Goal: Complete application form

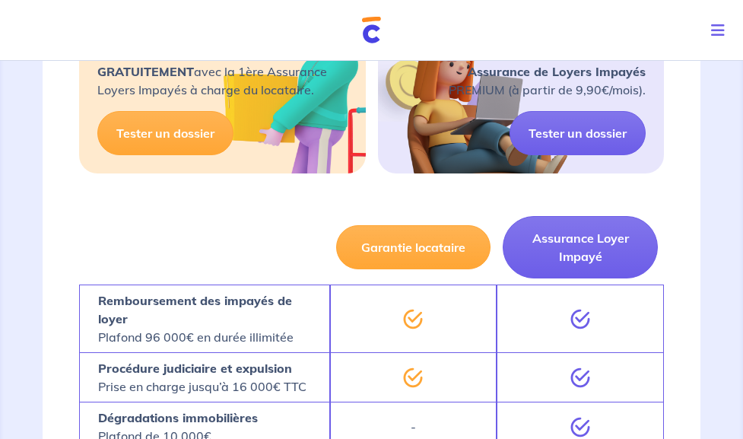
scroll to position [823, 0]
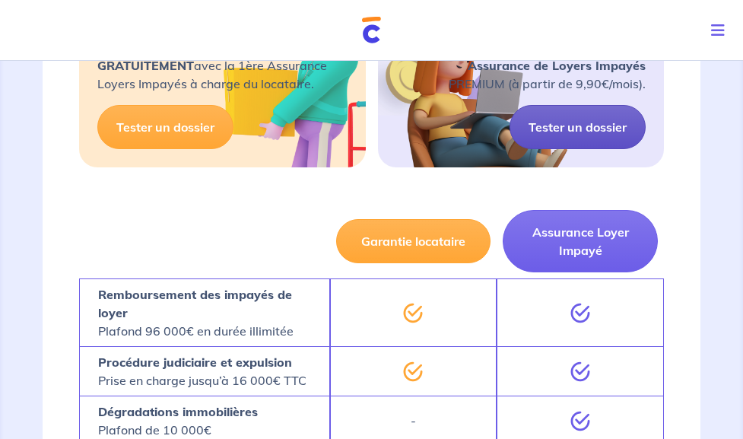
click at [530, 149] on link "Tester un dossier" at bounding box center [577, 127] width 136 height 44
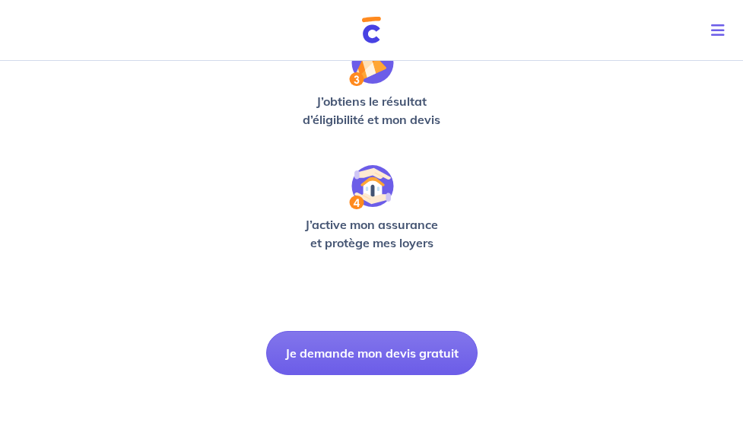
scroll to position [511, 0]
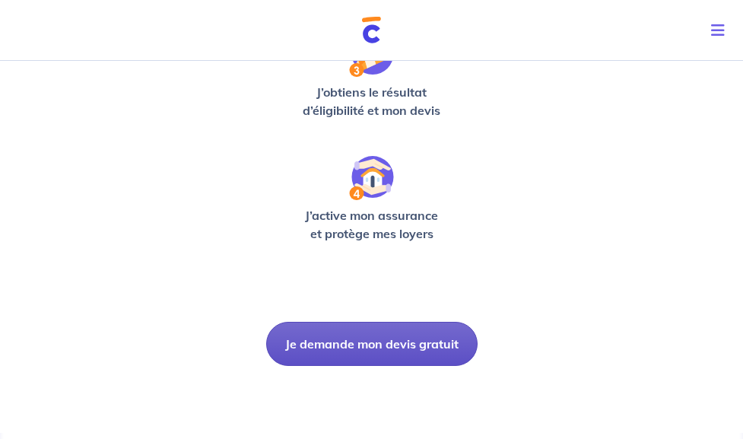
click at [391, 356] on button "Je demande mon devis gratuit" at bounding box center [371, 343] width 211 height 44
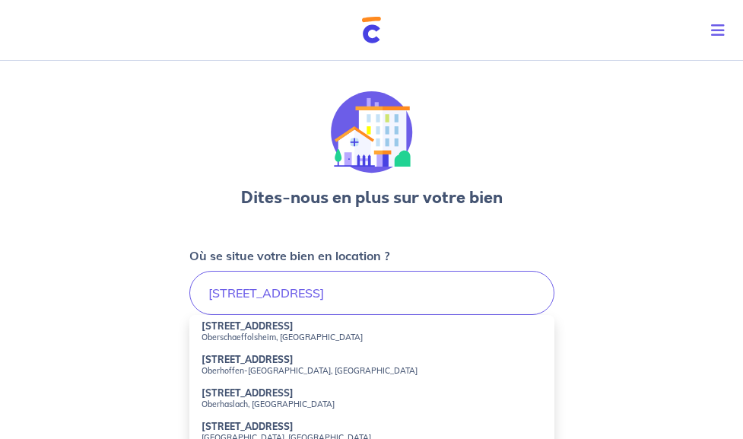
click at [277, 337] on small "Oberschaeffolsheim, [GEOGRAPHIC_DATA]" at bounding box center [371, 336] width 340 height 11
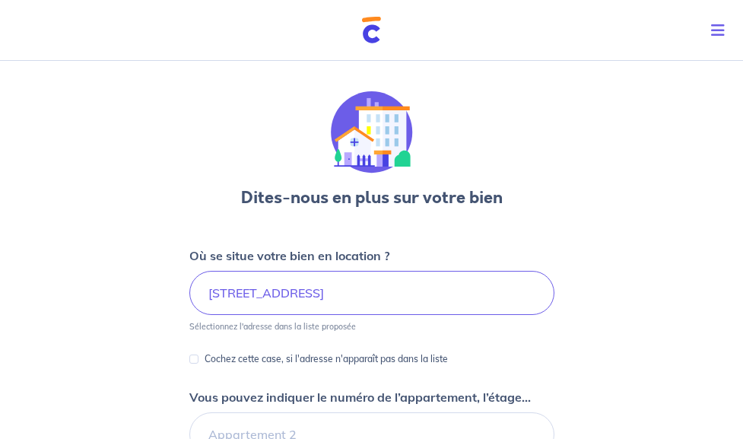
type input "[STREET_ADDRESS]"
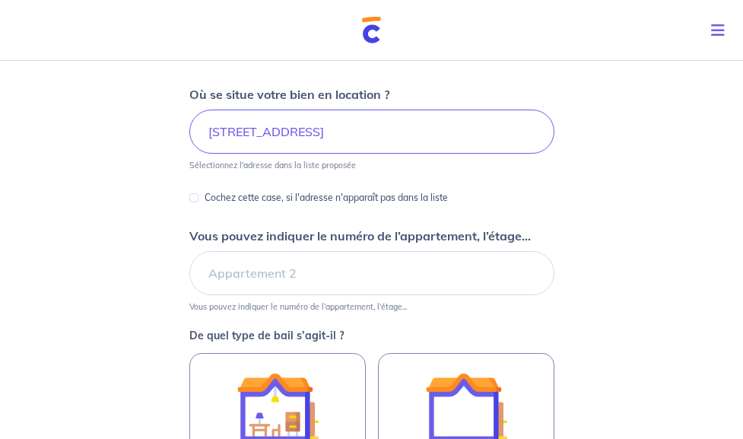
scroll to position [166, 0]
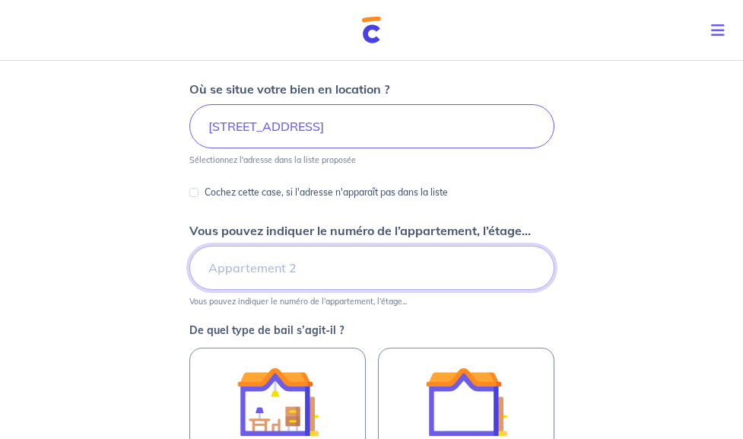
click at [312, 284] on input "Vous pouvez indiquer le numéro de l’appartement, l’étage..." at bounding box center [371, 267] width 365 height 44
type input "1er étage"
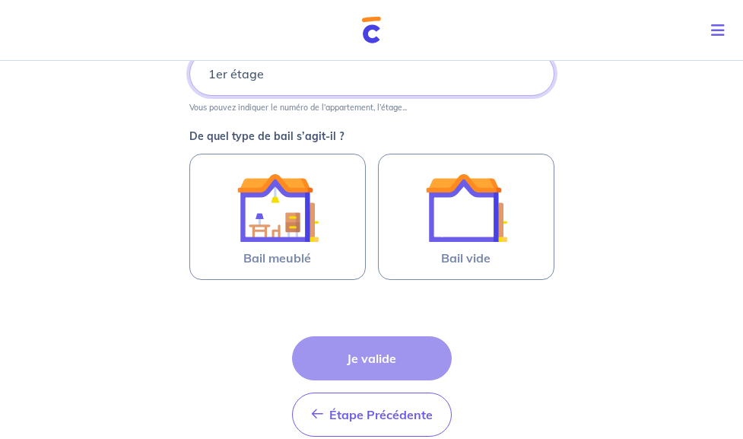
scroll to position [376, 0]
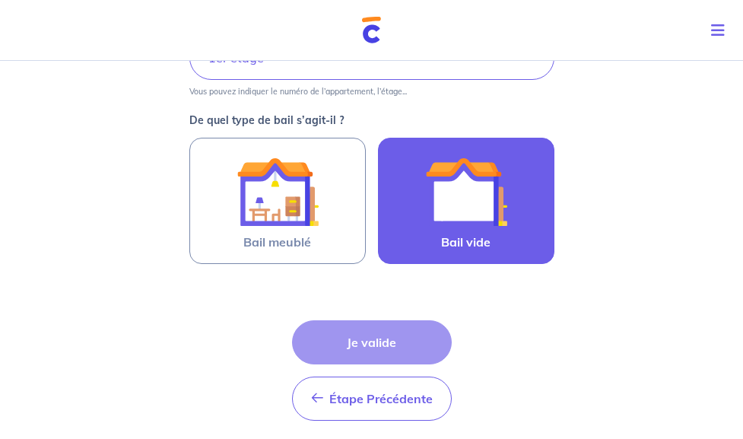
click at [498, 204] on img at bounding box center [466, 191] width 82 height 82
click at [0, 0] on input "Bail vide" at bounding box center [0, 0] width 0 height 0
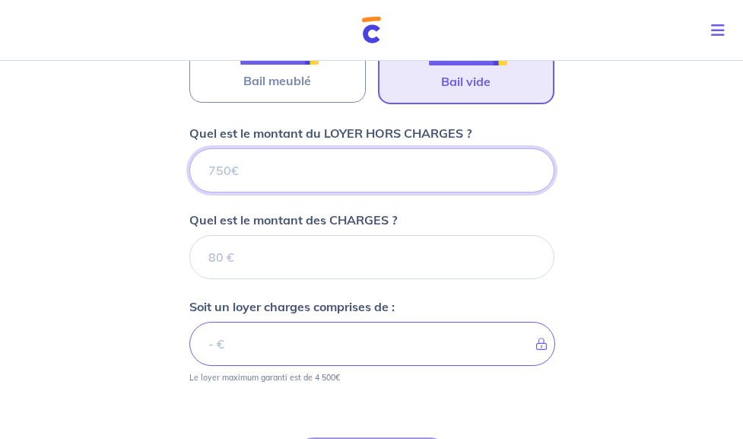
scroll to position [530, 0]
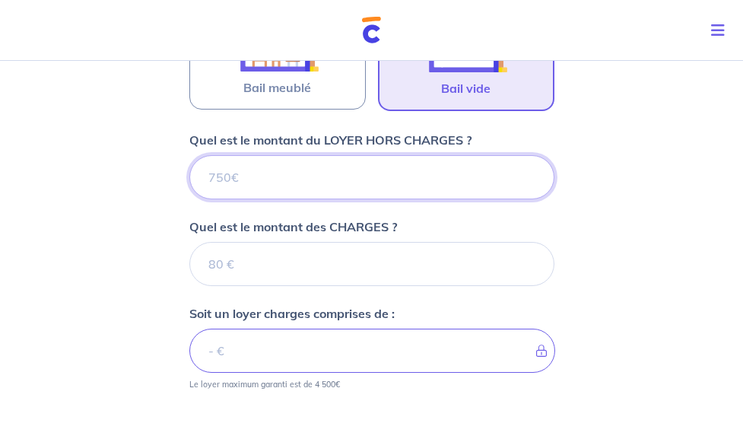
click at [285, 184] on input "Quel est le montant du LOYER HORS CHARGES ?" at bounding box center [371, 177] width 365 height 44
paste input "1246.78"
type input "1246.78"
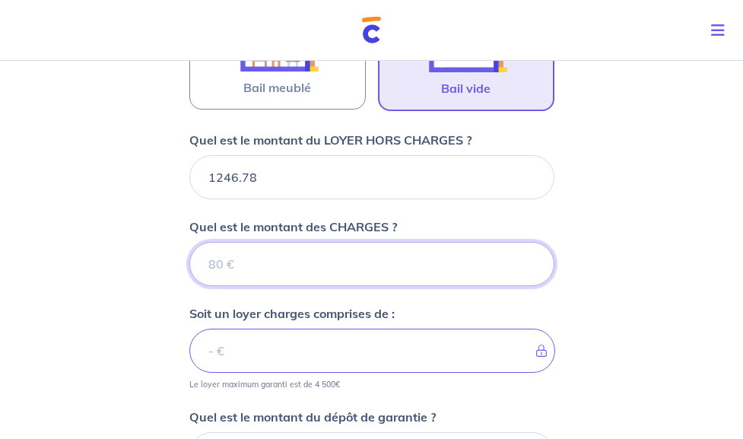
click at [276, 264] on input "Quel est le montant des CHARGES ?" at bounding box center [371, 264] width 365 height 44
paste input "153.22"
type input "153.22"
type input "1400"
type input "153.22"
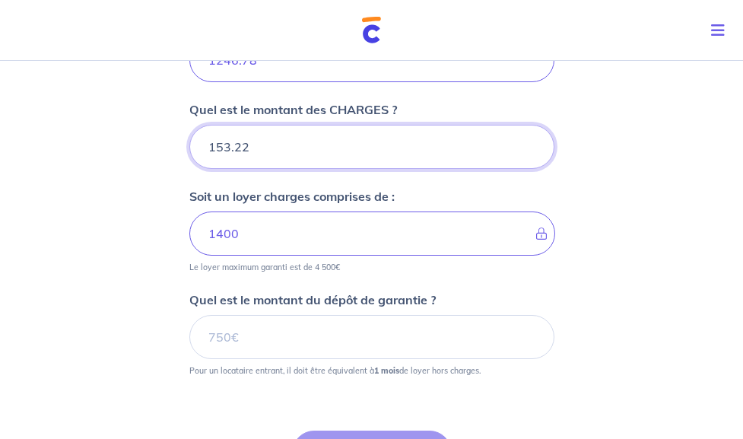
scroll to position [654, 0]
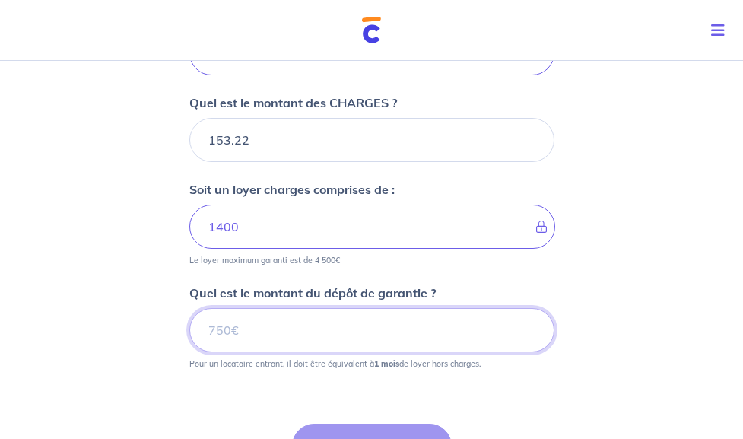
click at [483, 335] on input "Quel est le montant du dépôt de garantie ?" at bounding box center [371, 330] width 365 height 44
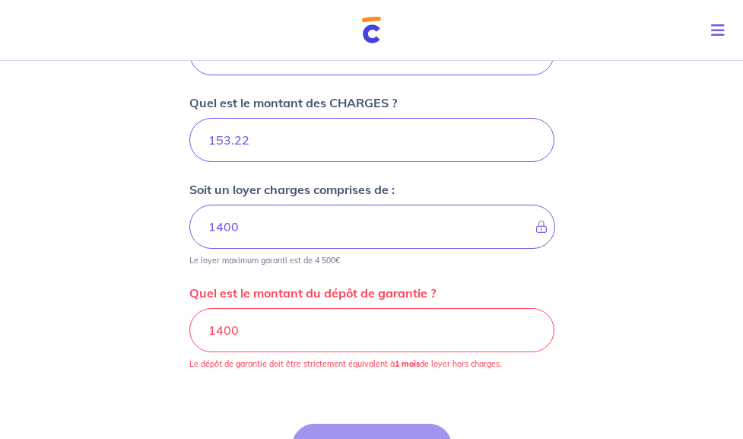
click at [593, 288] on div "Dites-nous en plus sur votre bien Où se situe votre bien en location ? [STREET_…" at bounding box center [371, 1] width 743 height 1202
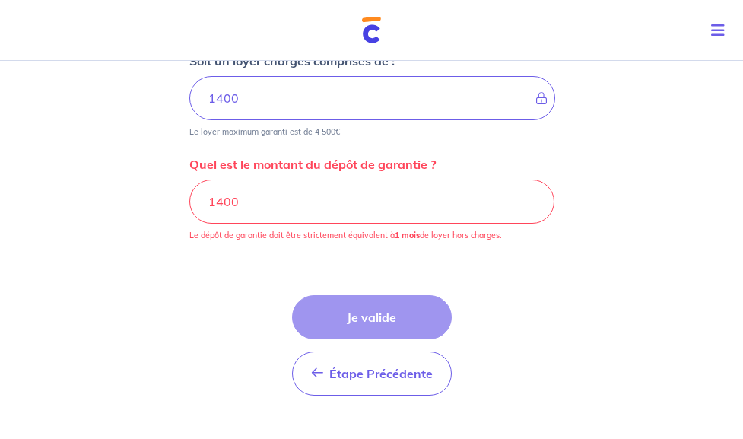
scroll to position [825, 0]
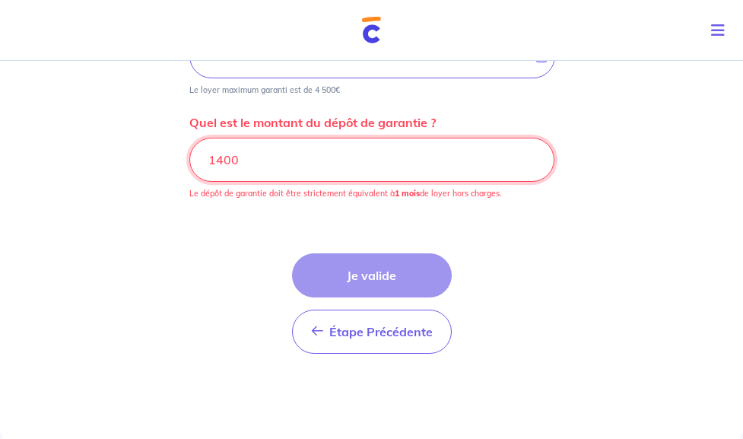
click at [261, 154] on input "1400" at bounding box center [371, 160] width 365 height 44
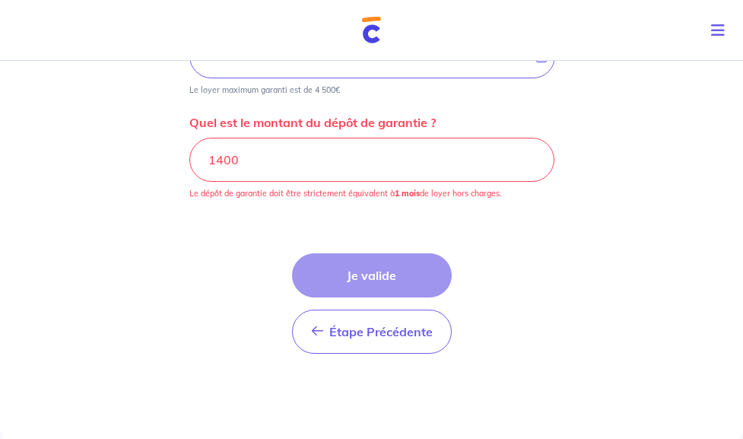
click at [360, 287] on div "Étape Précédente Précédent Je valide Je valide" at bounding box center [372, 303] width 160 height 100
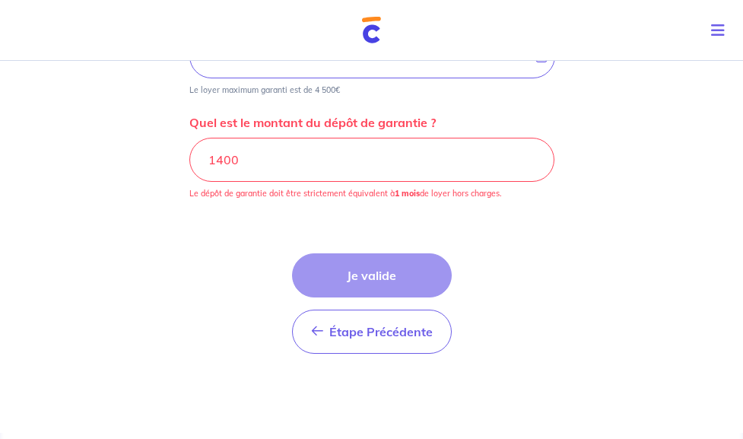
click at [360, 287] on div "Étape Précédente Précédent Je valide Je valide" at bounding box center [372, 303] width 160 height 100
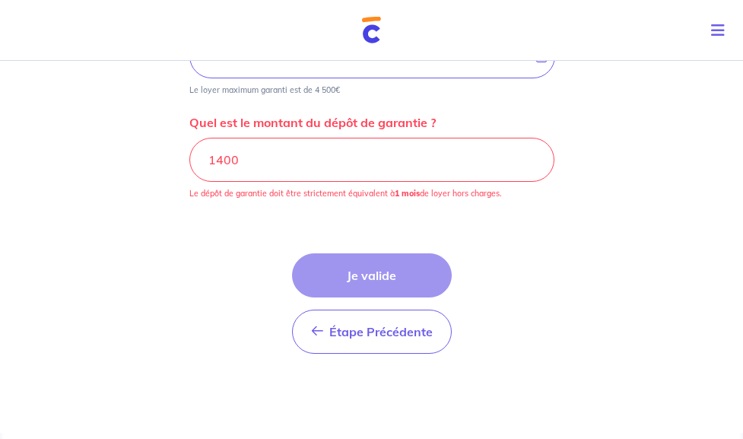
click at [360, 287] on div "Étape Précédente Précédent Je valide Je valide" at bounding box center [372, 303] width 160 height 100
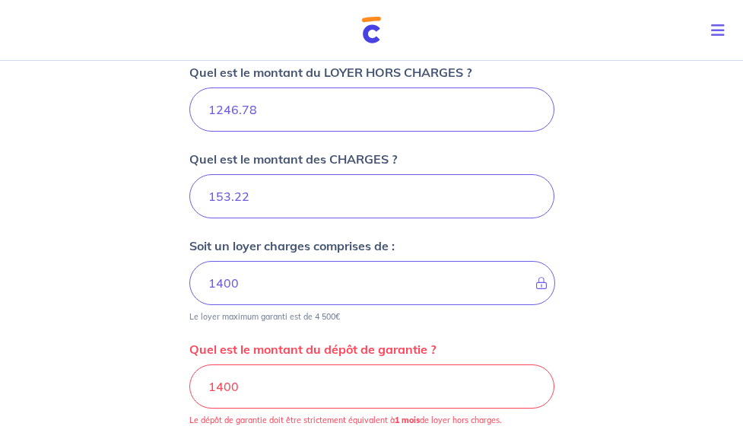
scroll to position [584, 0]
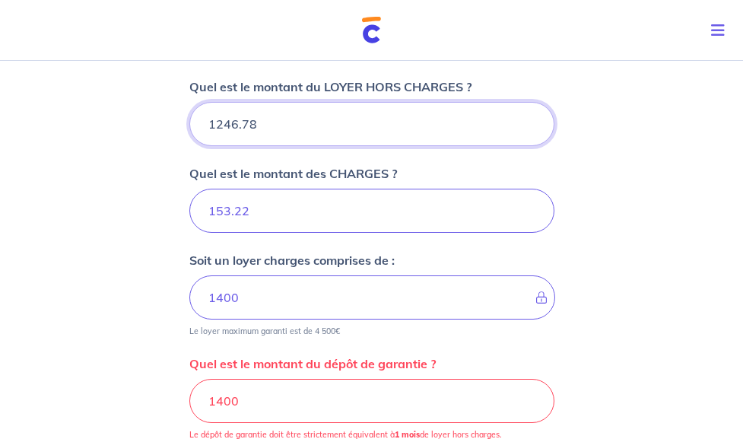
drag, startPoint x: 280, startPoint y: 129, endPoint x: 193, endPoint y: 136, distance: 86.9
click at [193, 136] on input "1246.78" at bounding box center [371, 124] width 365 height 44
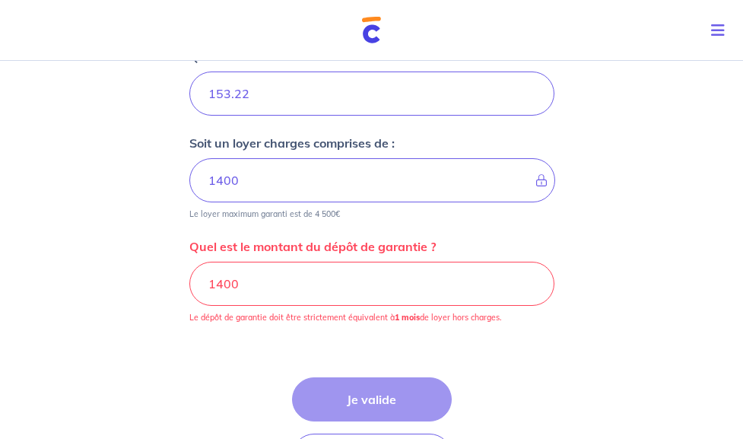
scroll to position [698, 0]
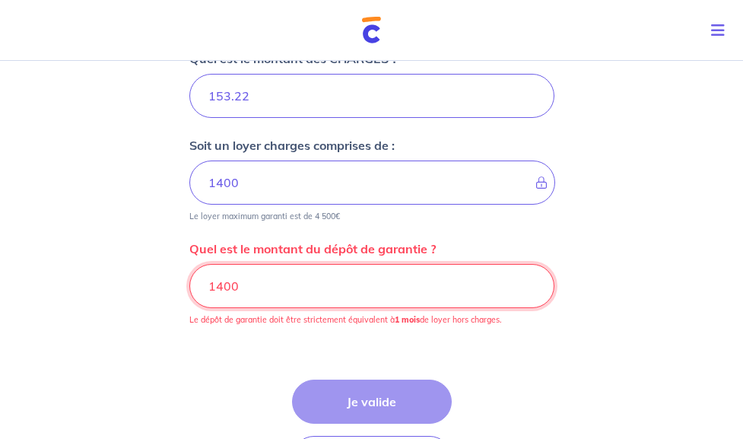
drag, startPoint x: 478, startPoint y: 290, endPoint x: 308, endPoint y: 299, distance: 170.5
click at [305, 299] on input "1400" at bounding box center [371, 286] width 365 height 44
click at [527, 289] on input "1400" at bounding box center [371, 286] width 365 height 44
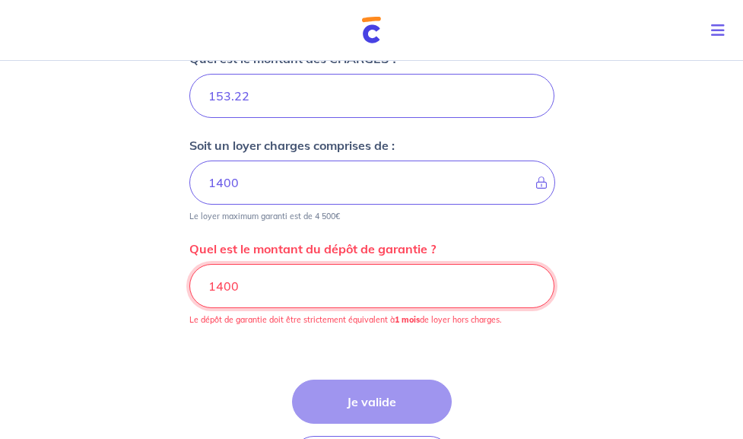
click at [527, 289] on input "1400" at bounding box center [371, 286] width 365 height 44
click at [530, 299] on input "1247.78" at bounding box center [371, 286] width 365 height 44
click at [530, 299] on input "1247.77" at bounding box center [371, 286] width 365 height 44
click at [530, 288] on input "1247.78" at bounding box center [371, 286] width 365 height 44
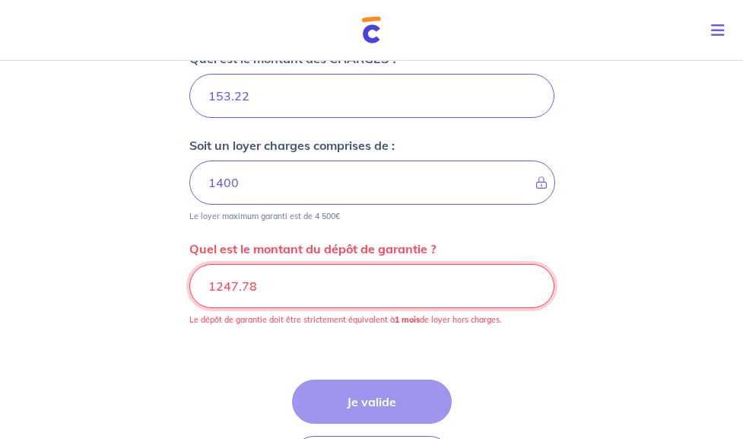
click at [530, 288] on input "1247.78" at bounding box center [371, 286] width 365 height 44
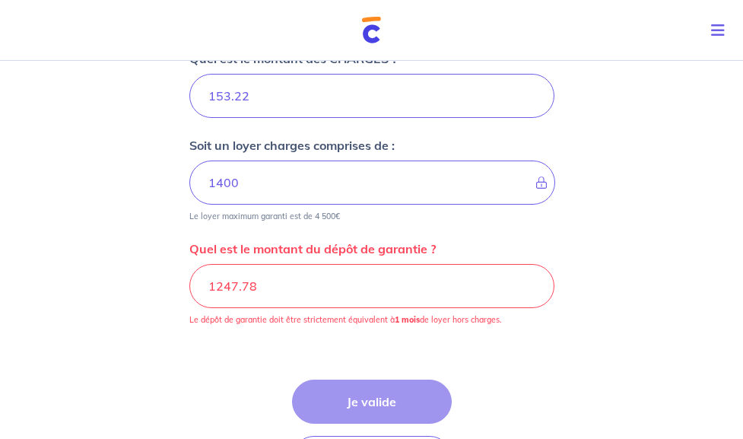
click at [540, 362] on div "Étape Précédente Précédent Je valide Je valide" at bounding box center [371, 411] width 365 height 137
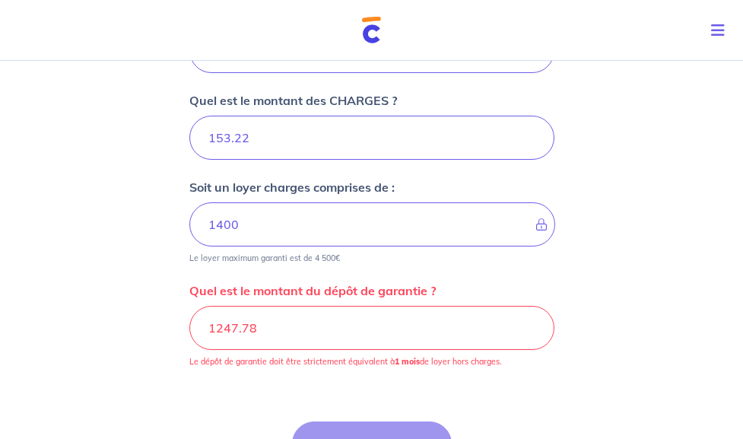
scroll to position [663, 0]
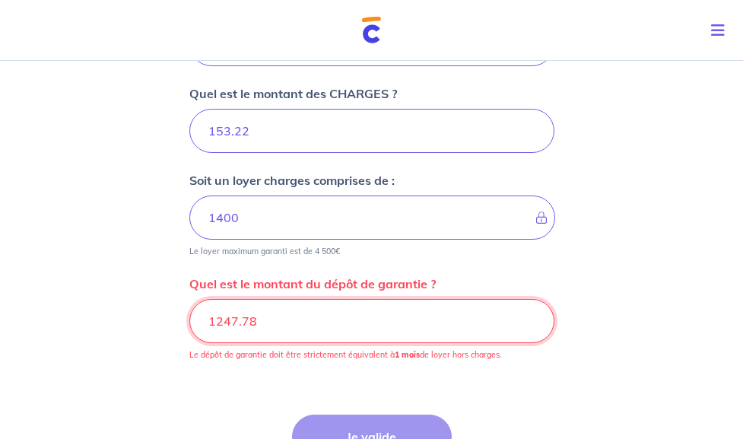
drag, startPoint x: 433, startPoint y: 331, endPoint x: 132, endPoint y: 344, distance: 301.2
paste input "6"
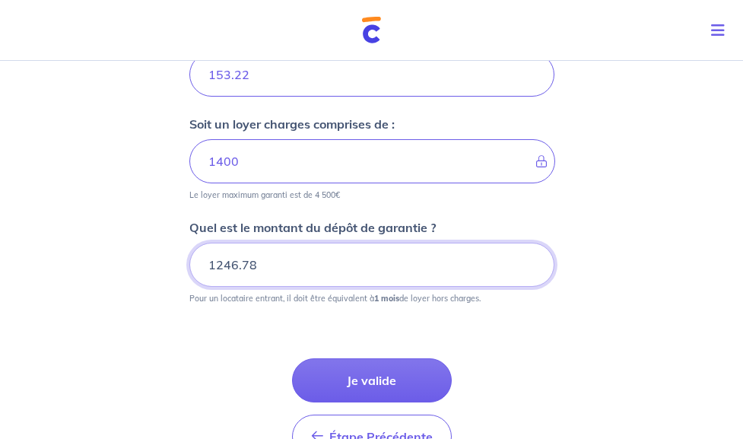
scroll to position [733, 0]
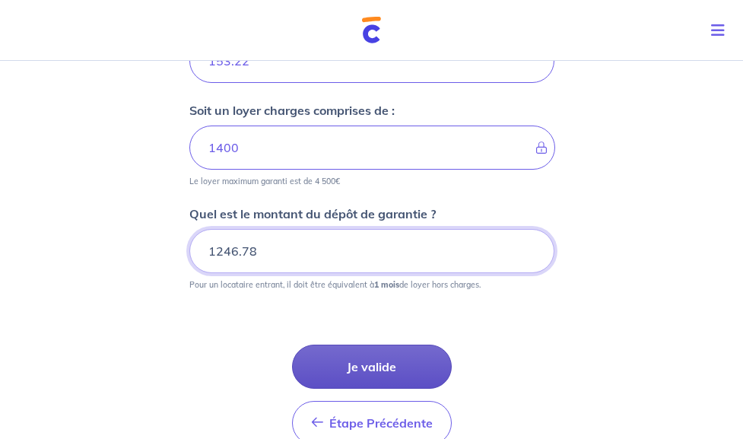
type input "1246.78"
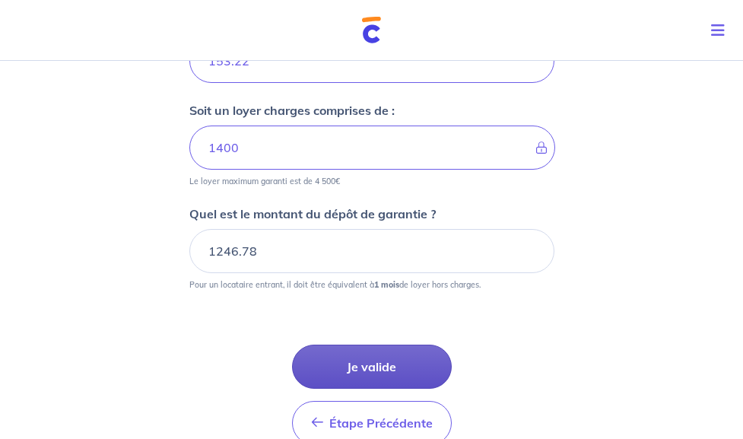
click at [387, 374] on button "Je valide" at bounding box center [372, 366] width 160 height 44
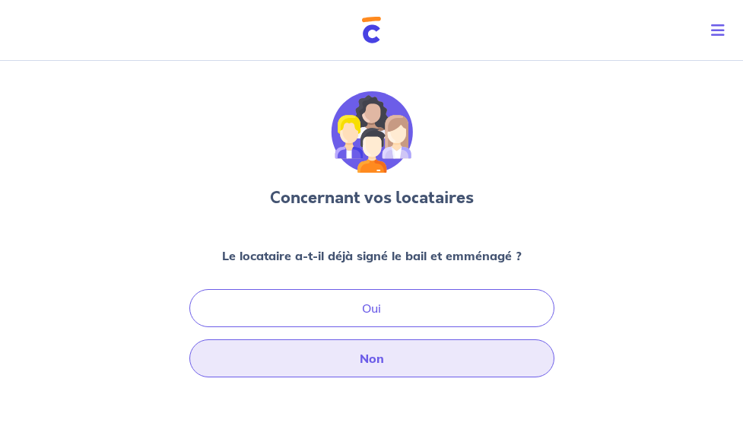
click at [387, 374] on button "Non" at bounding box center [371, 358] width 365 height 38
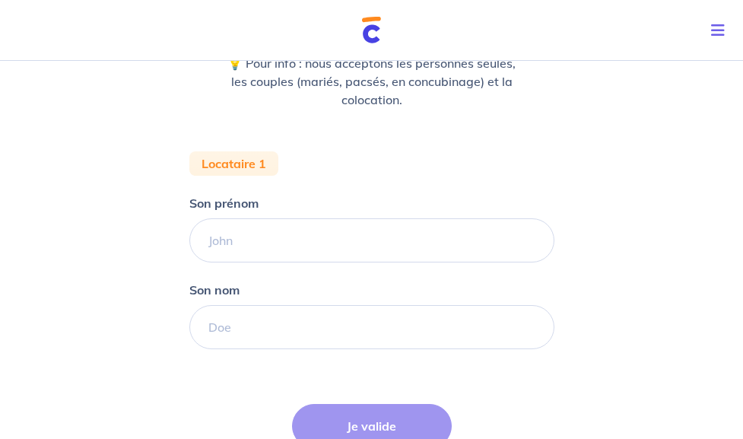
scroll to position [245, 0]
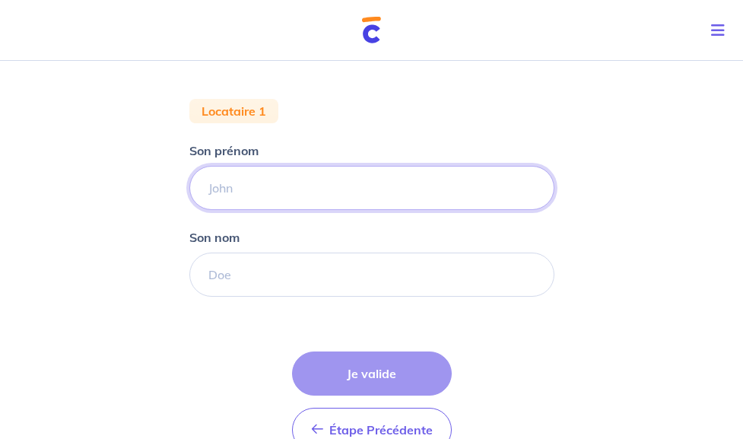
click at [382, 201] on input "Son prénom" at bounding box center [371, 188] width 365 height 44
type input "leana"
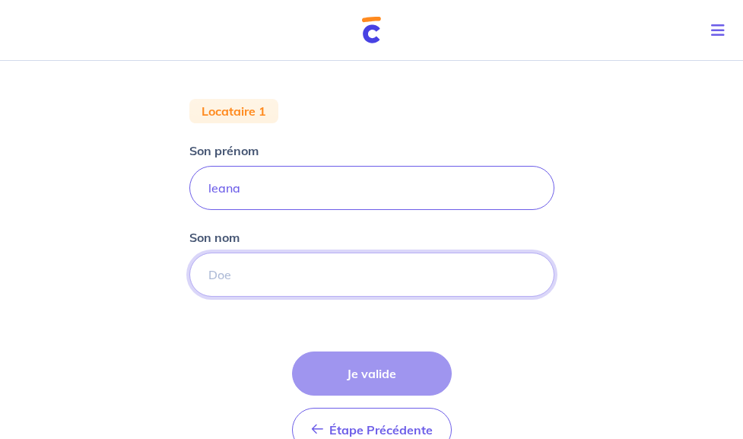
click at [329, 285] on input "Son nom" at bounding box center [371, 274] width 365 height 44
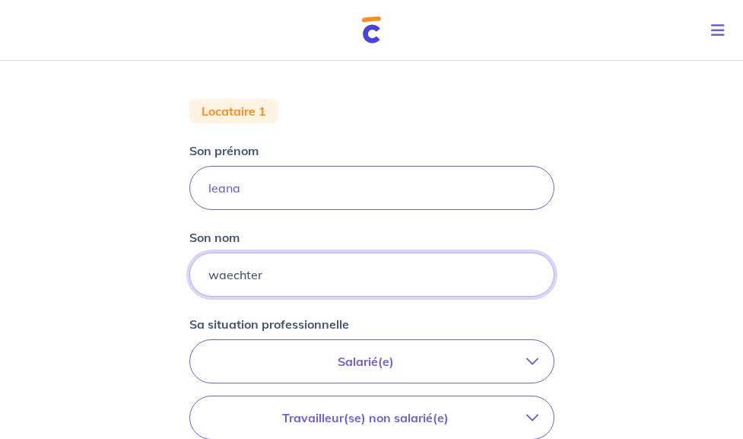
type input "waechter"
click at [513, 360] on p "Salarié(e)" at bounding box center [365, 361] width 321 height 18
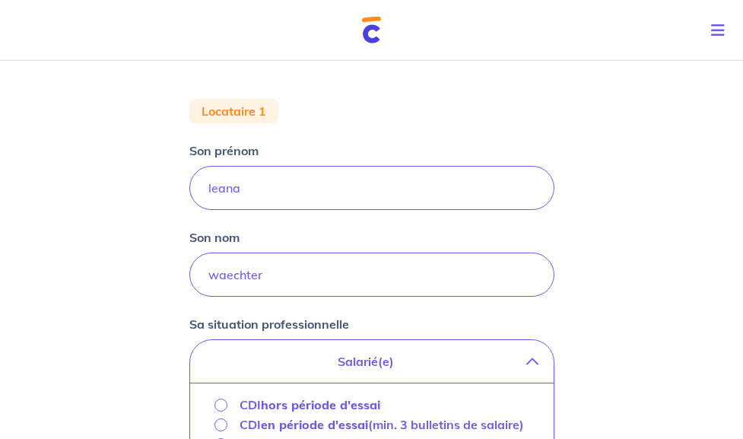
click at [379, 410] on strong "hors période d'essai" at bounding box center [320, 404] width 119 height 15
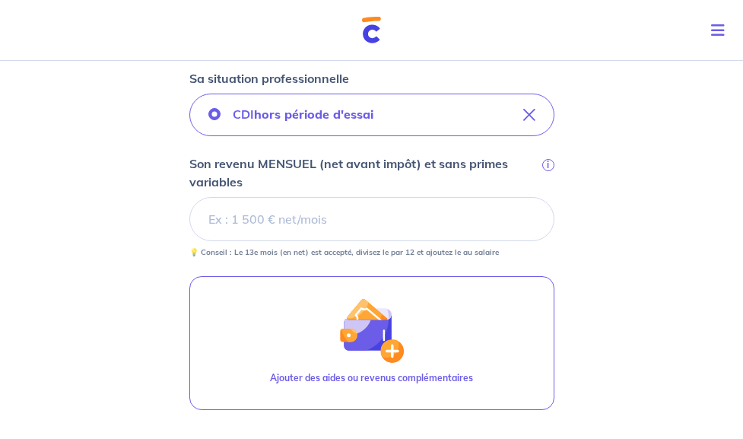
scroll to position [496, 0]
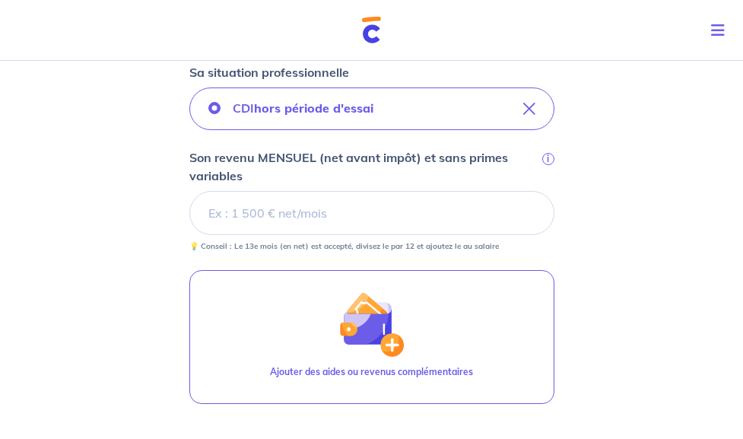
click at [112, 321] on div "Concernant vos locataires 💡 Pour info : nous acceptons les personnes seules, le…" at bounding box center [371, 106] width 743 height 1097
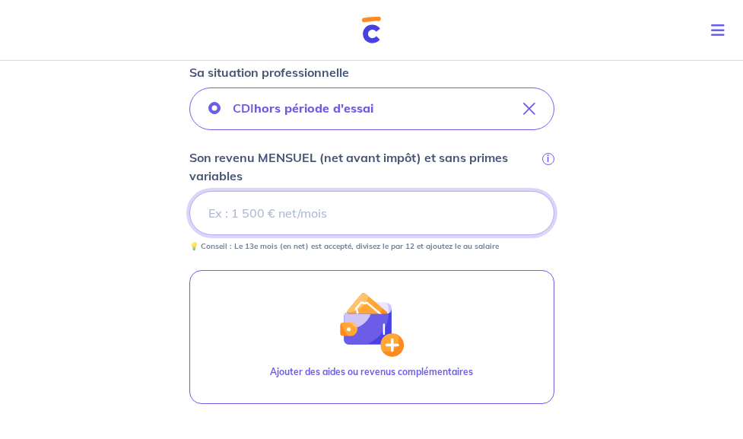
click at [299, 221] on input "Son revenu MENSUEL (net avant impôt) et sans primes variables i" at bounding box center [371, 213] width 365 height 44
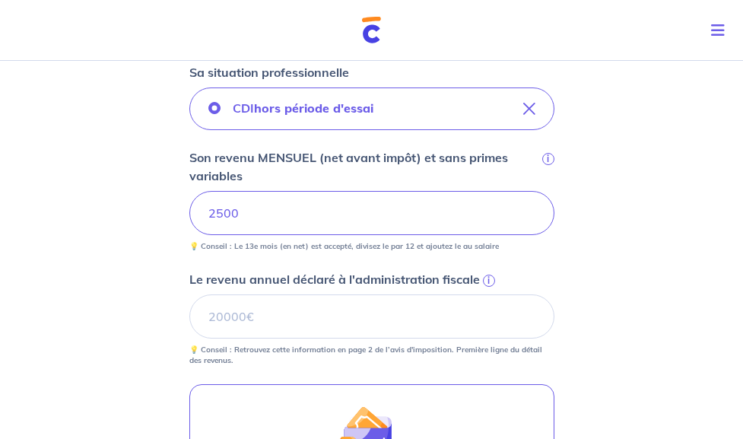
click at [486, 287] on span "i" at bounding box center [489, 280] width 12 height 12
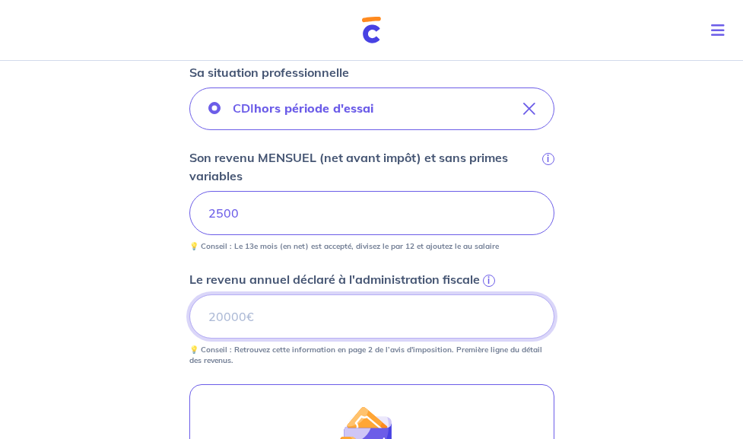
click at [486, 294] on input "Le revenu annuel déclaré à l'administration fiscale i" at bounding box center [371, 316] width 365 height 44
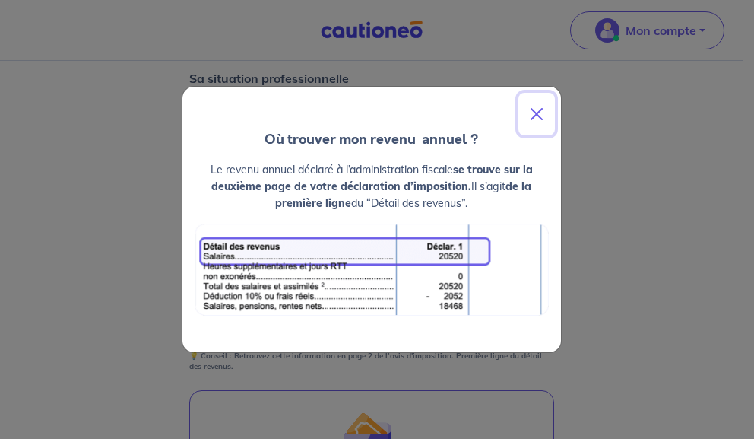
click at [535, 112] on button "Close" at bounding box center [536, 114] width 36 height 43
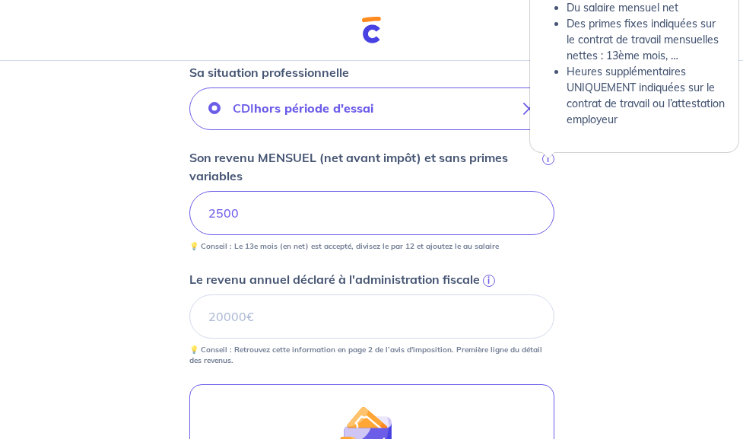
click at [546, 164] on span "i" at bounding box center [548, 159] width 12 height 12
click at [546, 191] on input "2500" at bounding box center [371, 213] width 365 height 44
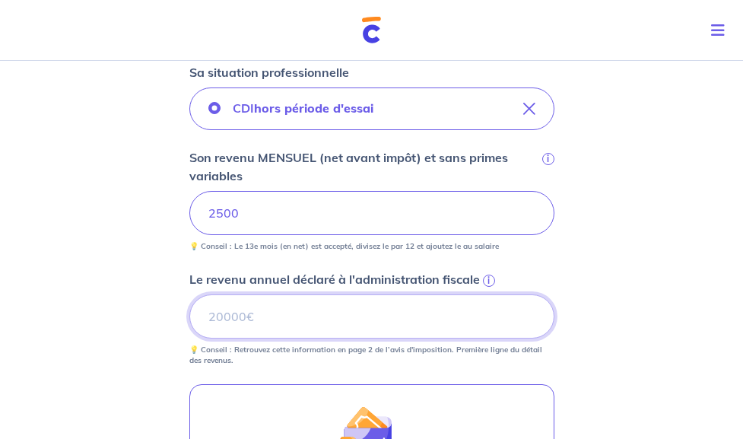
click at [251, 328] on input "Le revenu annuel déclaré à l'administration fiscale i" at bounding box center [371, 316] width 365 height 44
paste input "31563"
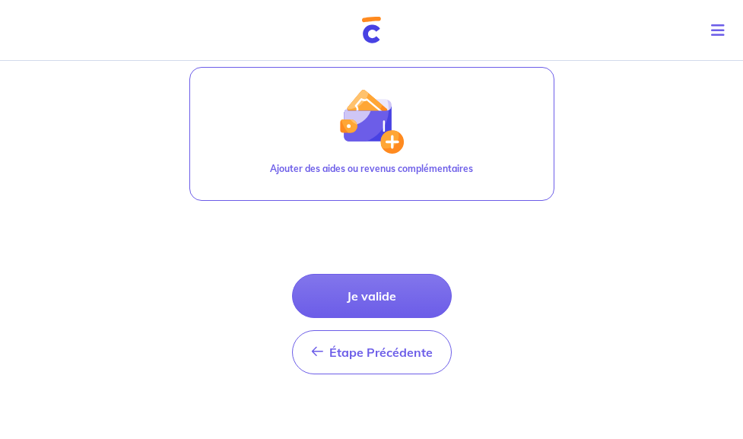
scroll to position [834, 0]
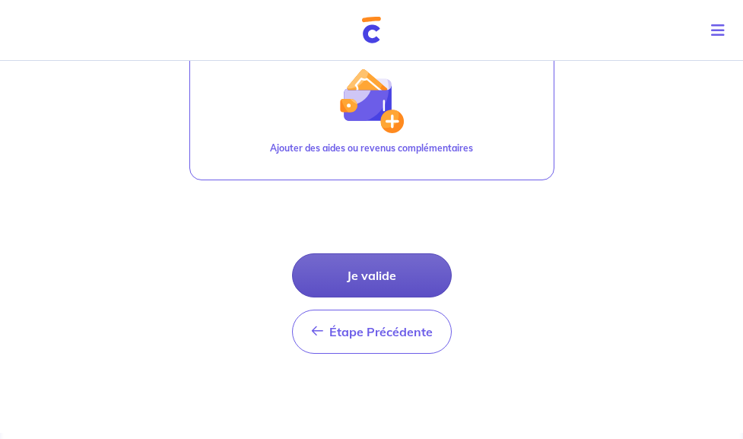
type input "31563"
click at [392, 270] on button "Je valide" at bounding box center [372, 275] width 160 height 44
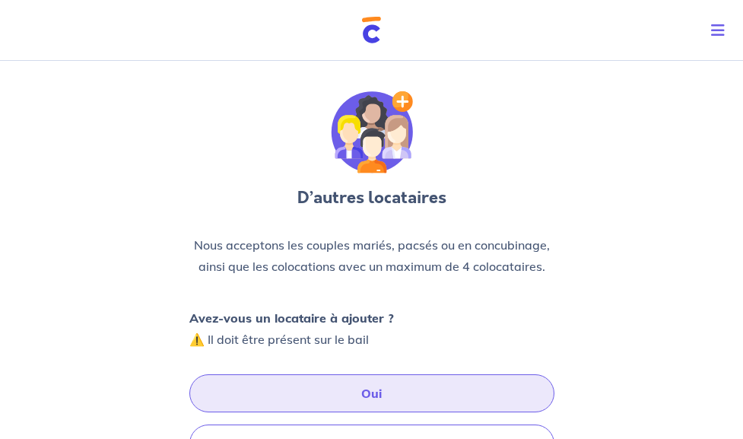
click at [362, 390] on button "Oui" at bounding box center [371, 393] width 365 height 38
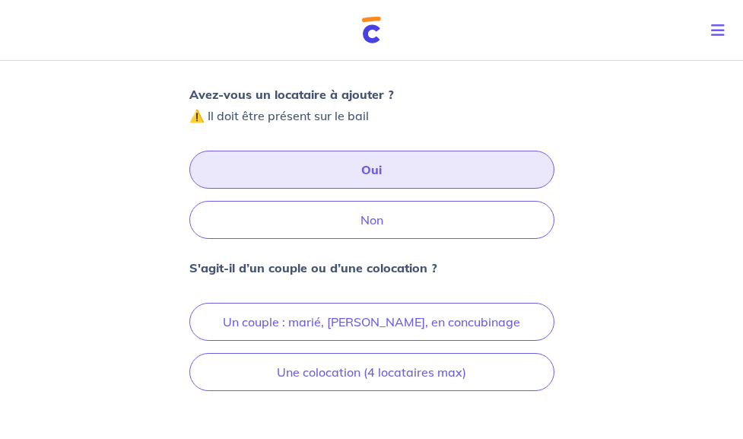
scroll to position [226, 0]
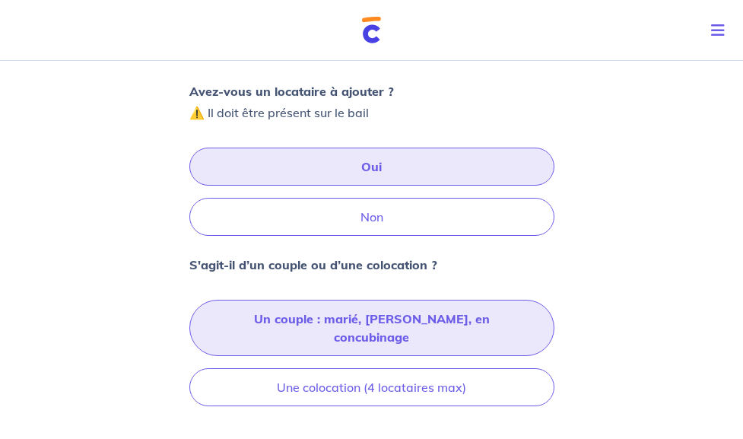
click at [505, 337] on button "Un couple : marié, [PERSON_NAME], en concubinage" at bounding box center [371, 327] width 365 height 56
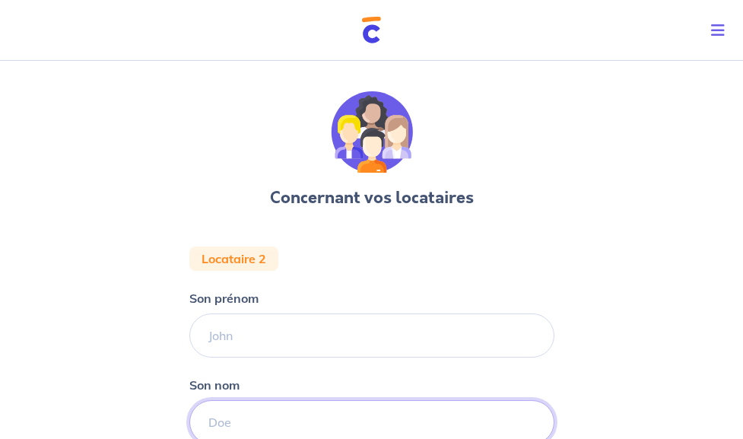
click at [252, 414] on input "Son nom" at bounding box center [371, 422] width 365 height 44
paste input "AUGE [PERSON_NAME]"
type input "AUGE [PERSON_NAME]"
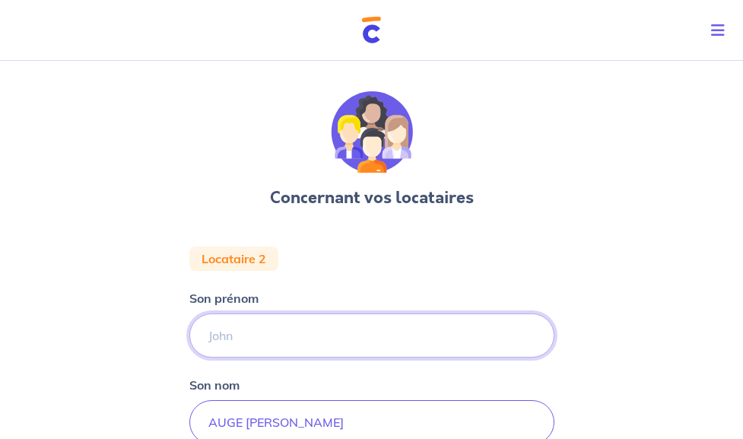
click at [252, 335] on input "Son prénom" at bounding box center [371, 335] width 365 height 44
type input "[PERSON_NAME]"
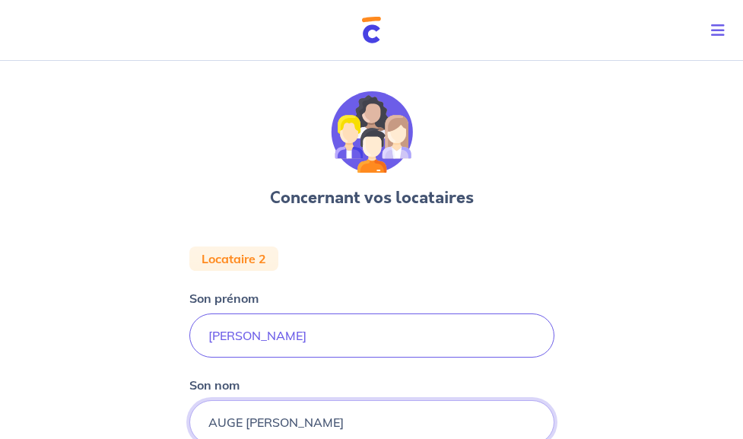
click at [300, 427] on input "AUGE [PERSON_NAME]" at bounding box center [371, 422] width 365 height 44
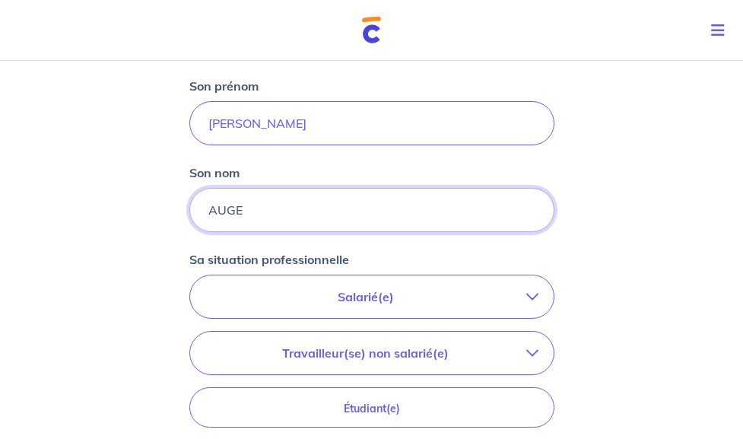
scroll to position [217, 0]
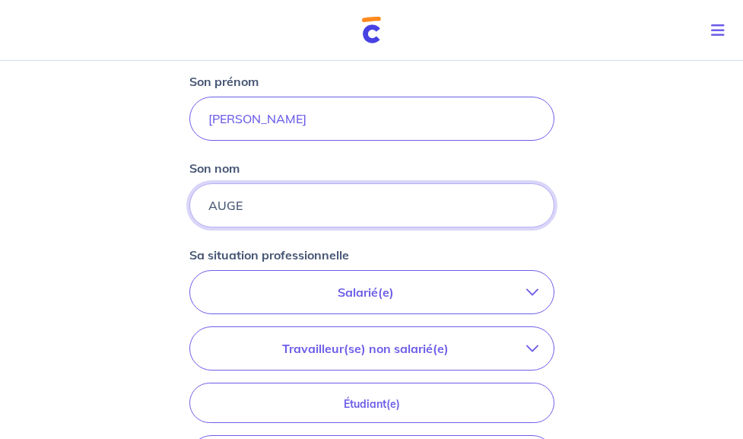
type input "AUGE"
click at [533, 297] on icon "button" at bounding box center [532, 292] width 12 height 12
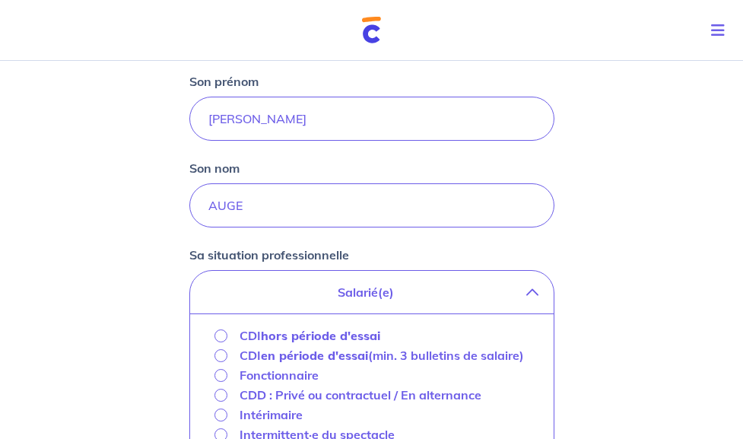
click at [369, 343] on strong "hors période d'essai" at bounding box center [320, 335] width 119 height 15
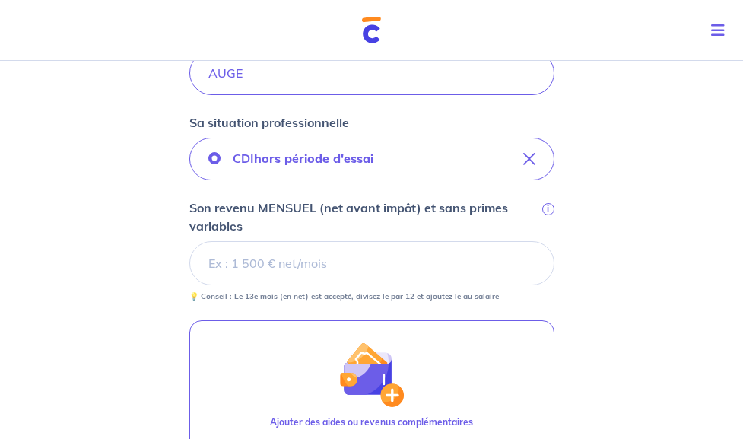
scroll to position [350, 0]
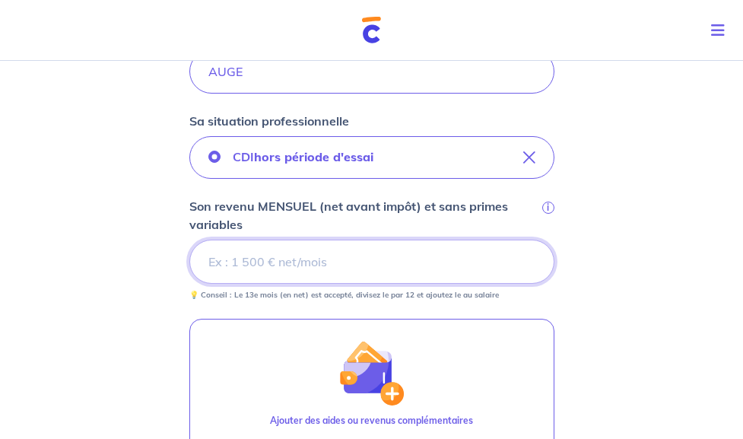
click at [259, 269] on input "Son revenu MENSUEL (net avant impôt) et sans primes variables i" at bounding box center [371, 261] width 365 height 44
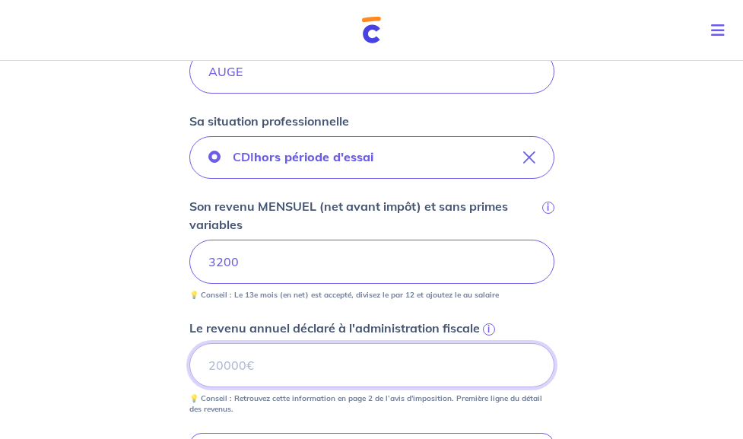
click at [234, 374] on input "Le revenu annuel déclaré à l'administration fiscale i" at bounding box center [371, 365] width 365 height 44
paste input "39128"
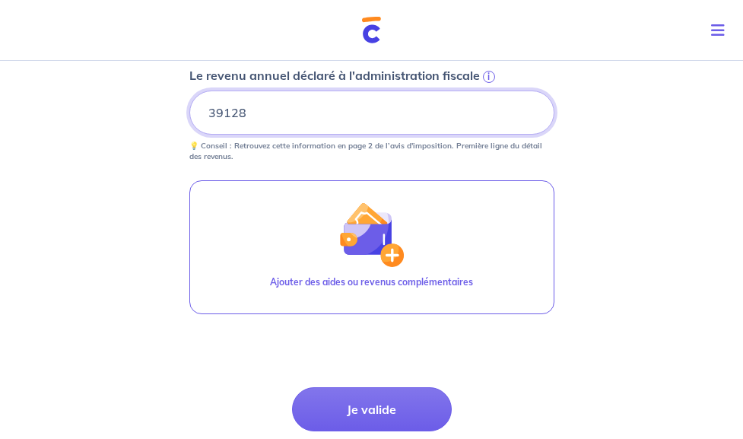
scroll to position [637, 0]
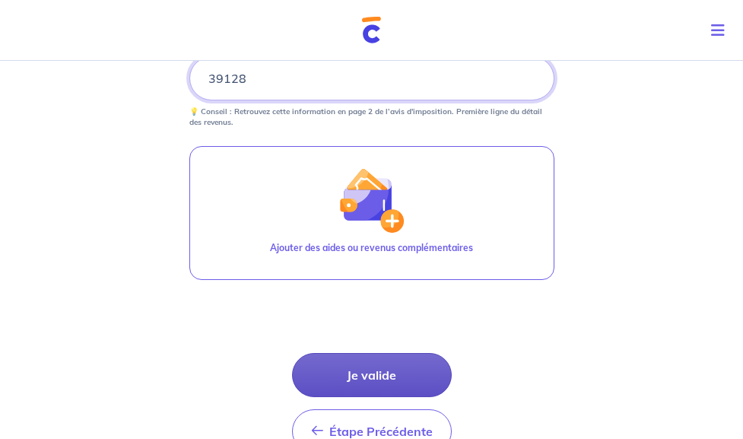
type input "39128"
click at [409, 388] on button "Je valide" at bounding box center [372, 375] width 160 height 44
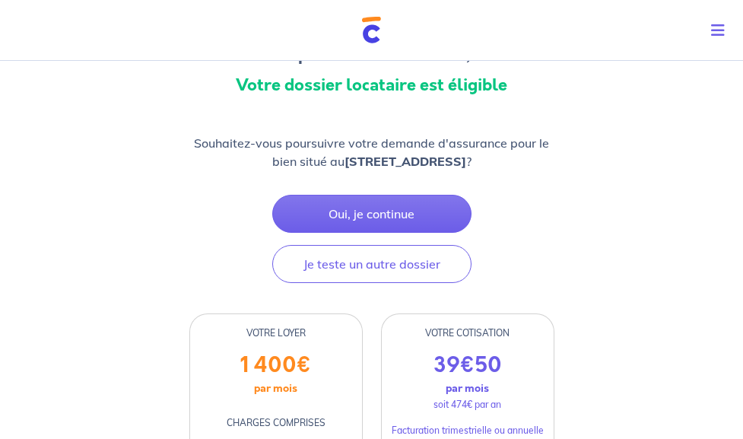
scroll to position [135, 0]
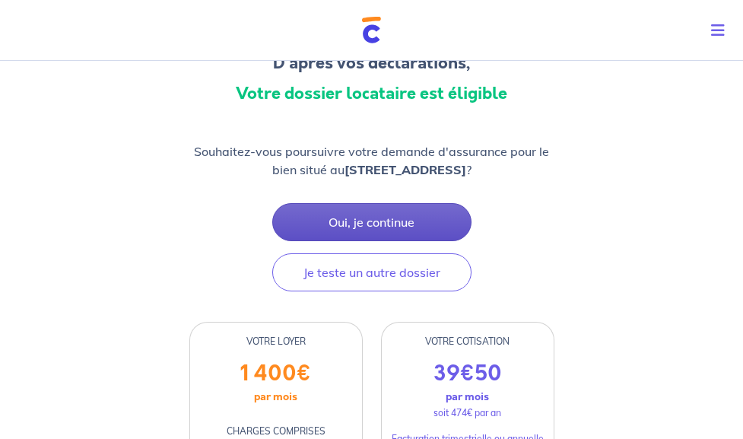
click at [401, 233] on button "Oui, je continue" at bounding box center [371, 222] width 199 height 38
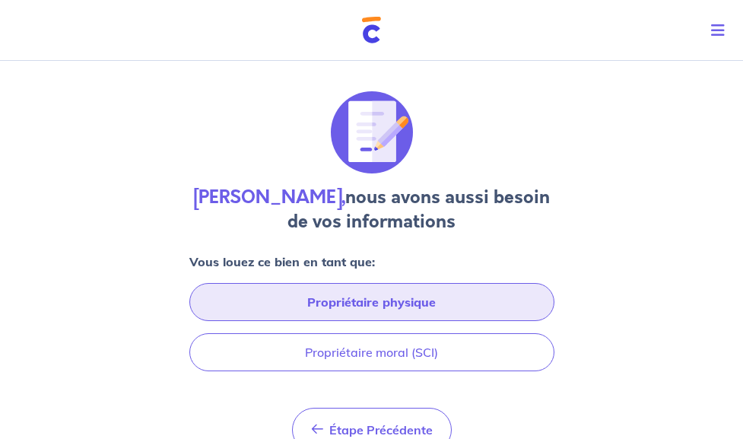
click at [353, 299] on button "Propriétaire physique" at bounding box center [371, 302] width 365 height 38
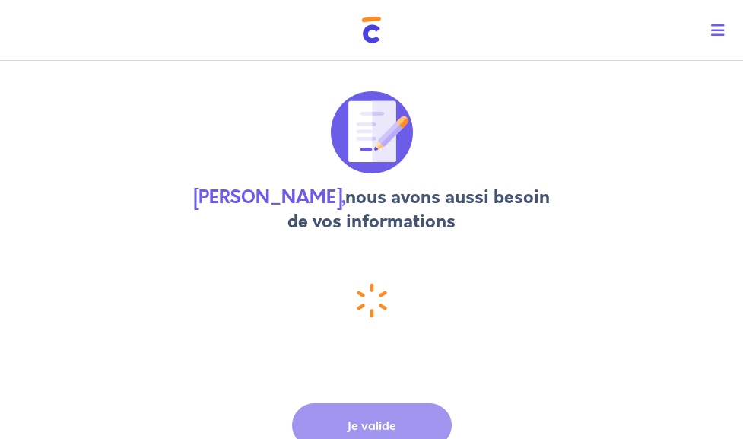
select select "FR"
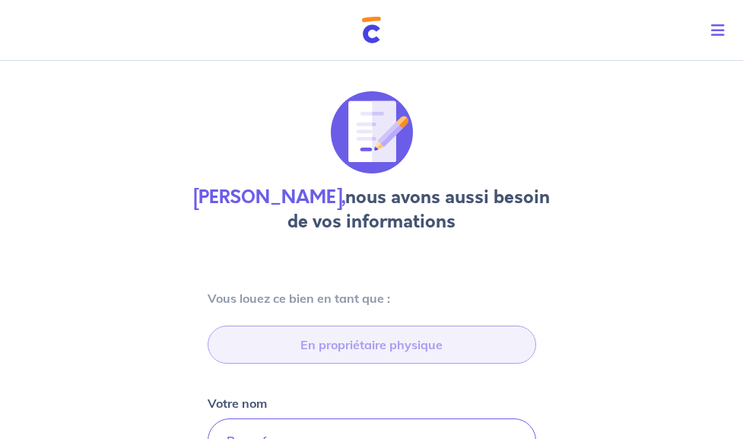
type input "[STREET_ADDRESS]"
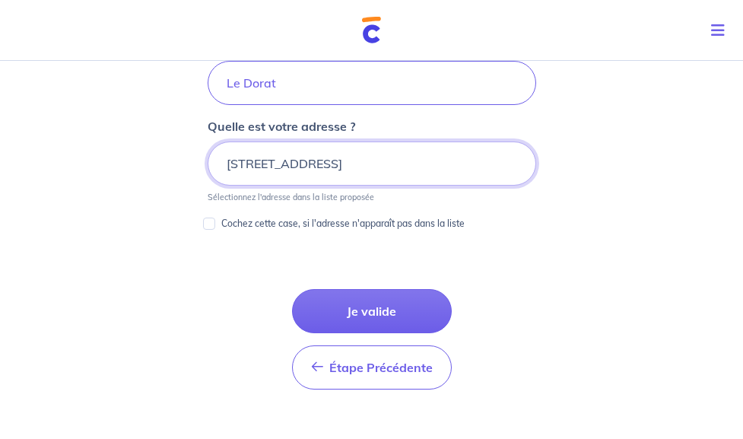
scroll to position [812, 0]
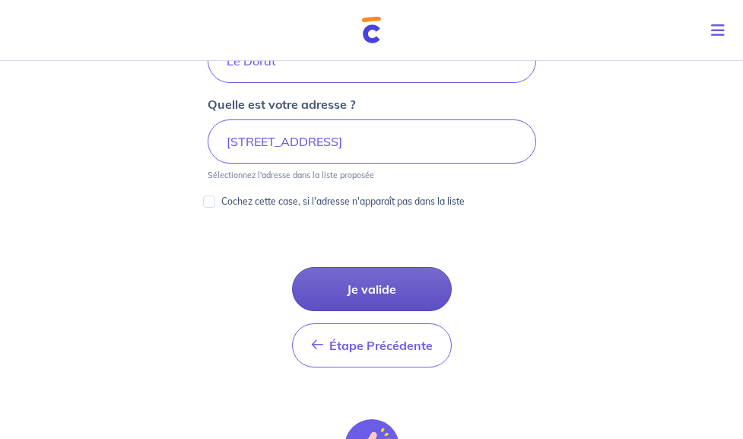
click at [432, 281] on button "Je valide" at bounding box center [372, 289] width 160 height 44
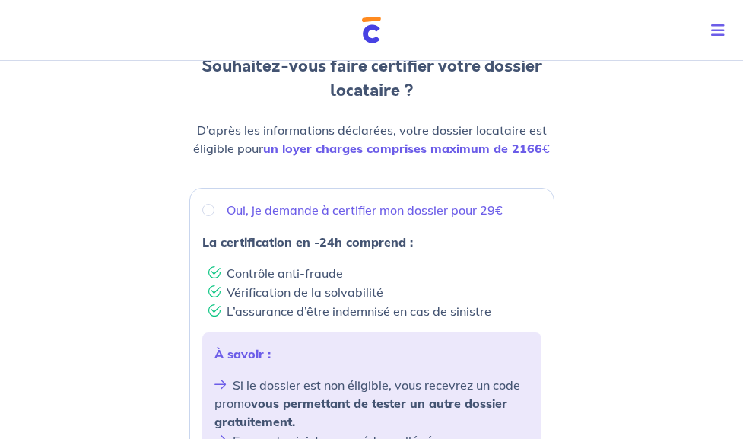
scroll to position [141, 0]
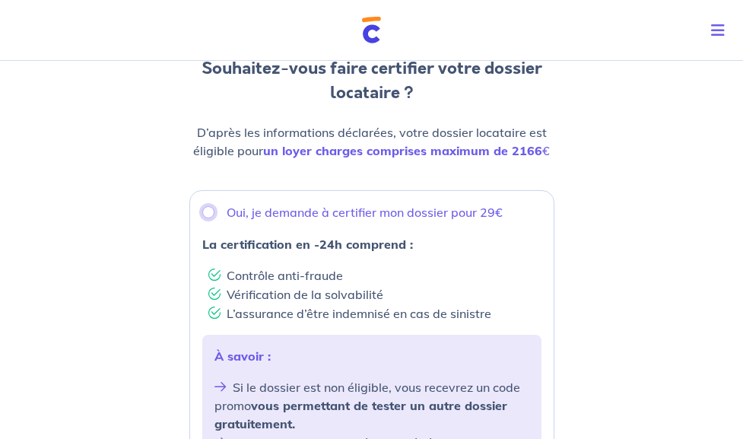
click at [210, 218] on input "Oui, je demande à certifier mon dossier pour 29€" at bounding box center [208, 212] width 12 height 12
radio input "true"
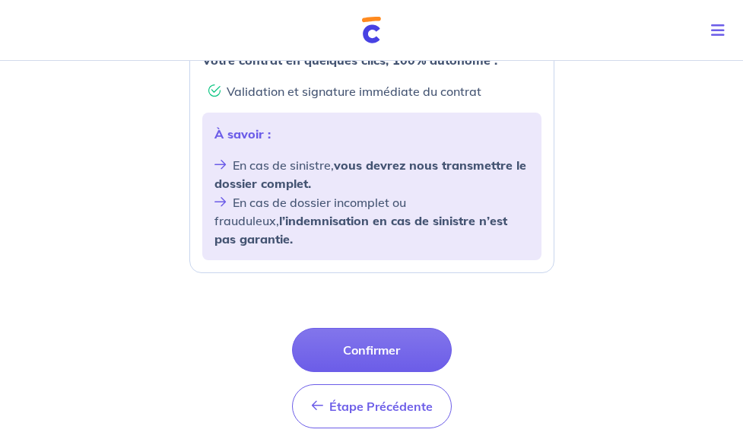
scroll to position [674, 0]
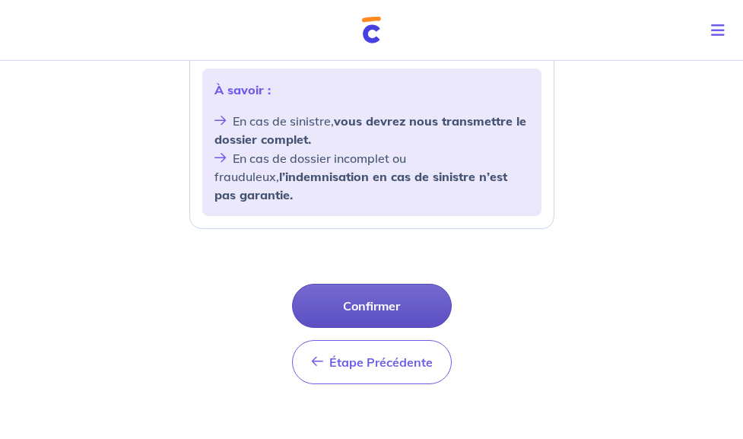
click at [388, 304] on button "Confirmer" at bounding box center [372, 305] width 160 height 44
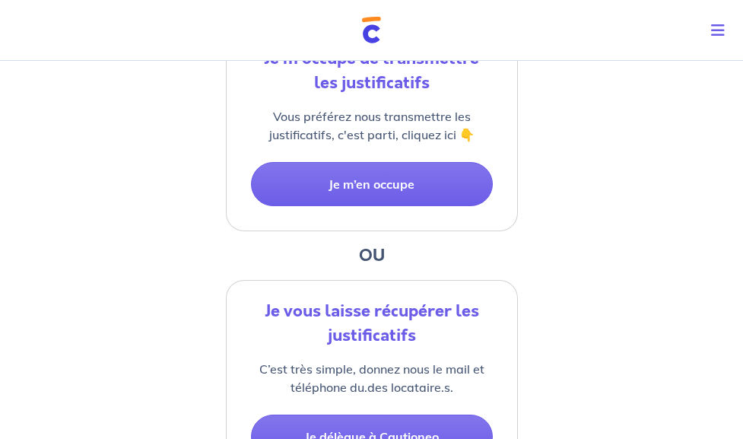
scroll to position [375, 0]
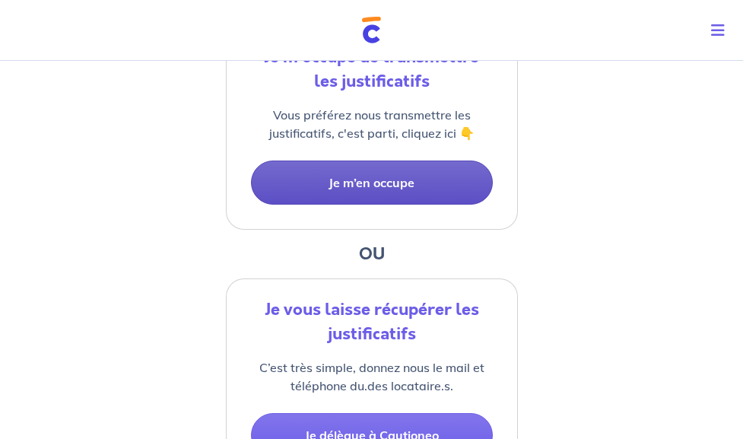
click at [429, 194] on button "Je m’en occupe" at bounding box center [372, 182] width 242 height 44
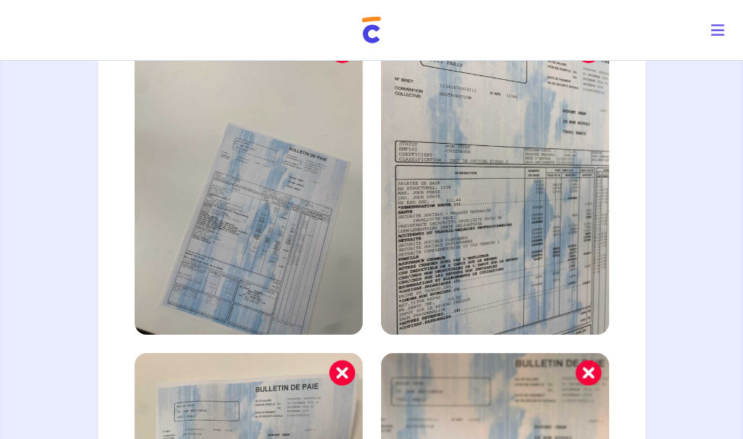
scroll to position [577, 0]
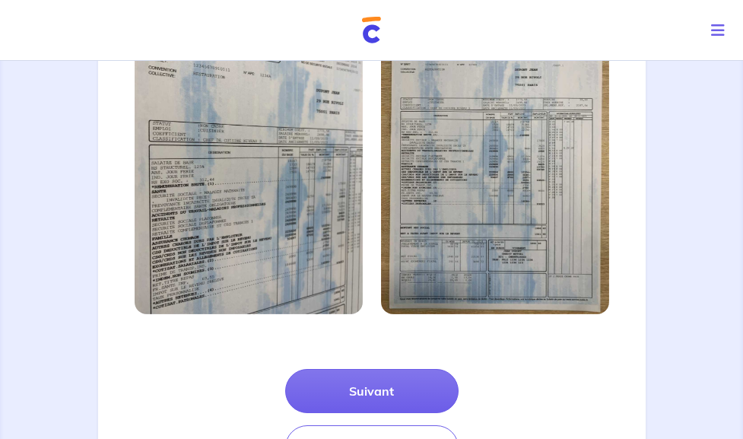
scroll to position [511, 0]
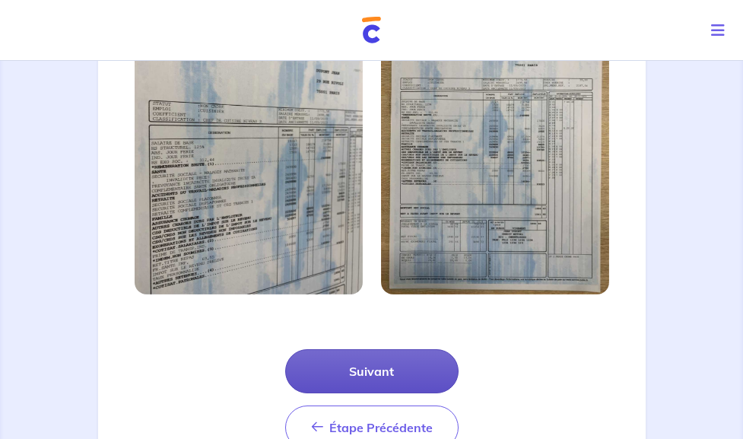
click at [413, 349] on button "Suivant" at bounding box center [371, 371] width 173 height 44
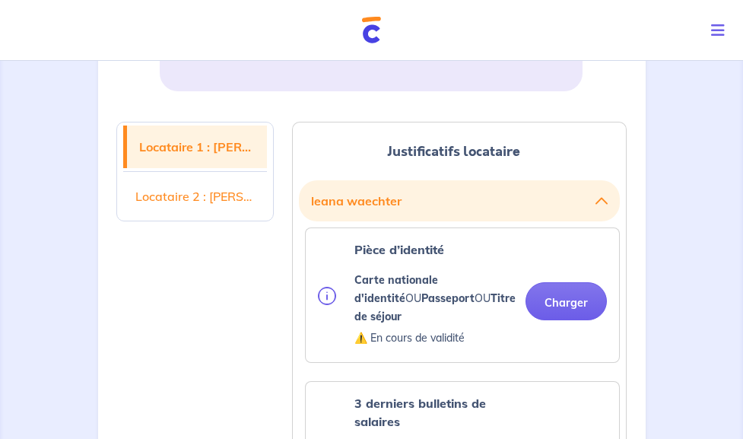
scroll to position [334, 0]
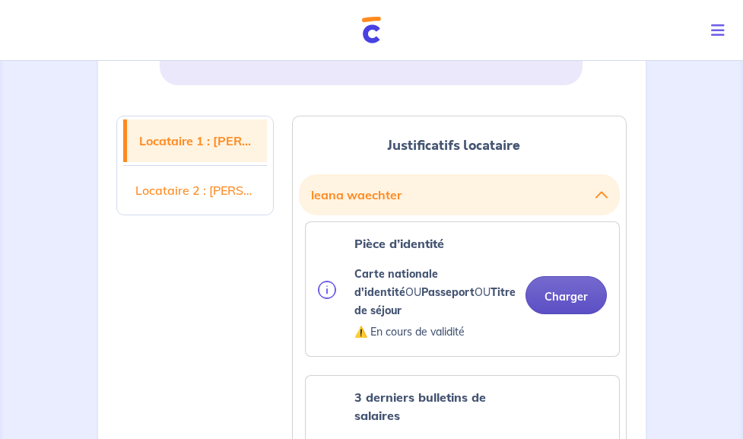
click at [606, 276] on button "Charger" at bounding box center [565, 295] width 81 height 38
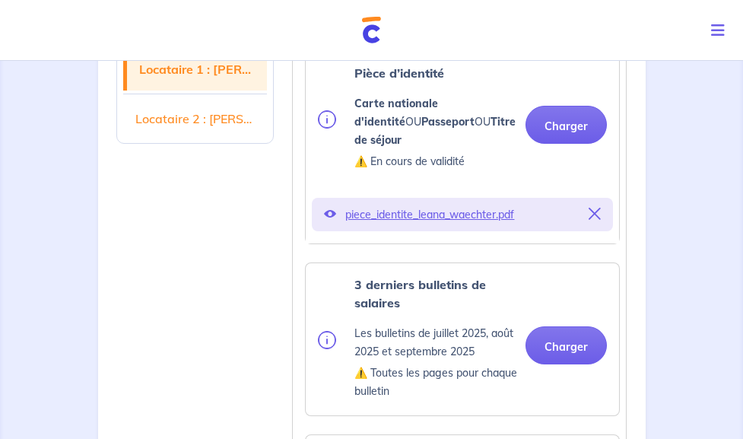
scroll to position [492, 0]
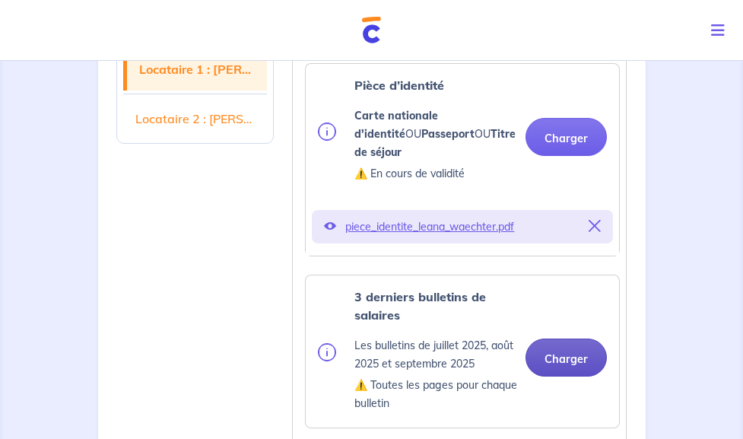
click at [606, 338] on button "Charger" at bounding box center [565, 357] width 81 height 38
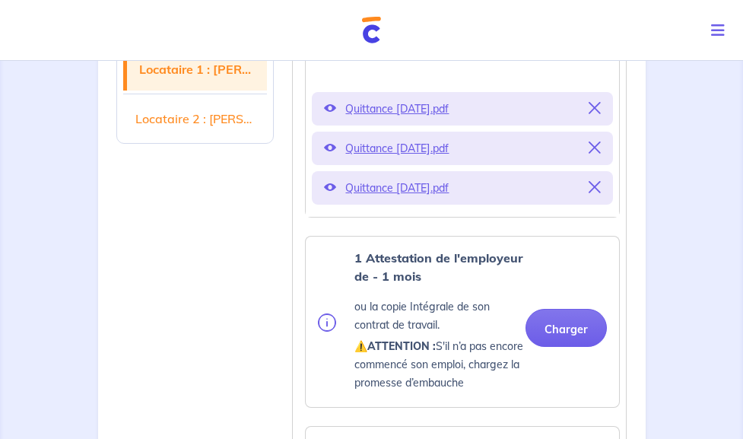
scroll to position [846, 0]
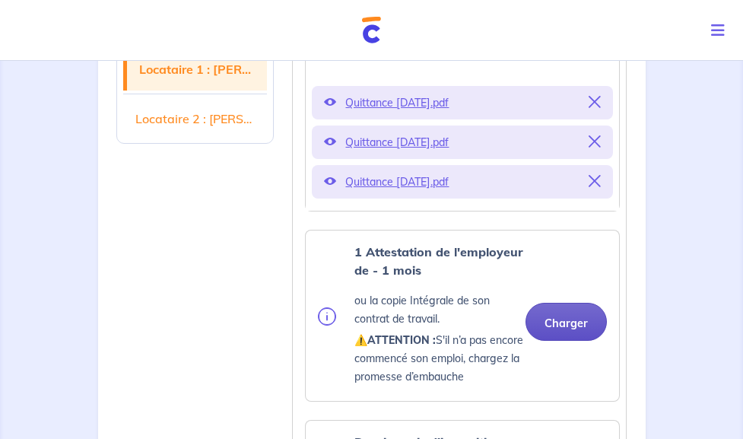
click at [606, 302] on button "Charger" at bounding box center [565, 321] width 81 height 38
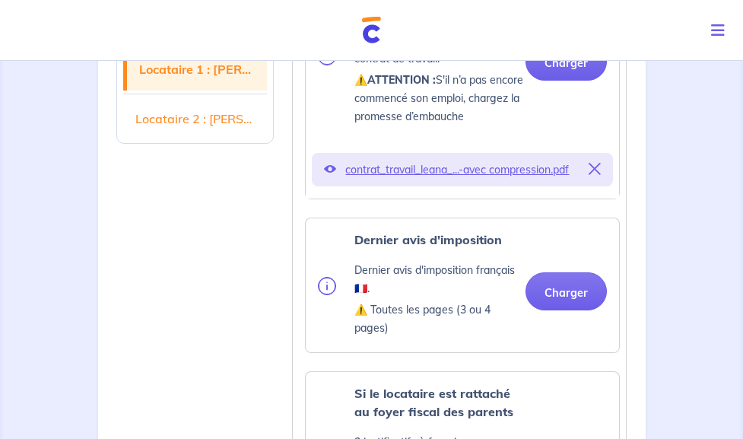
scroll to position [1113, 0]
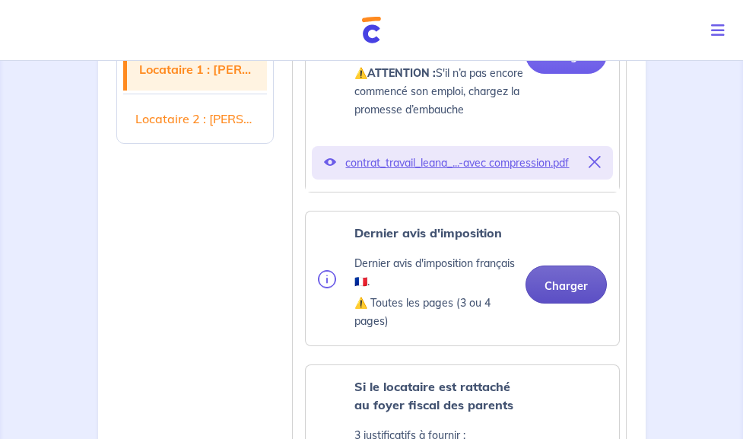
click at [606, 265] on button "Charger" at bounding box center [565, 284] width 81 height 38
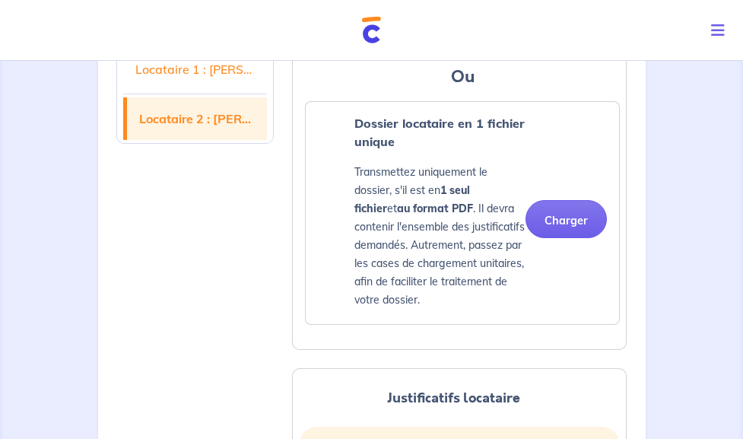
scroll to position [1851, 0]
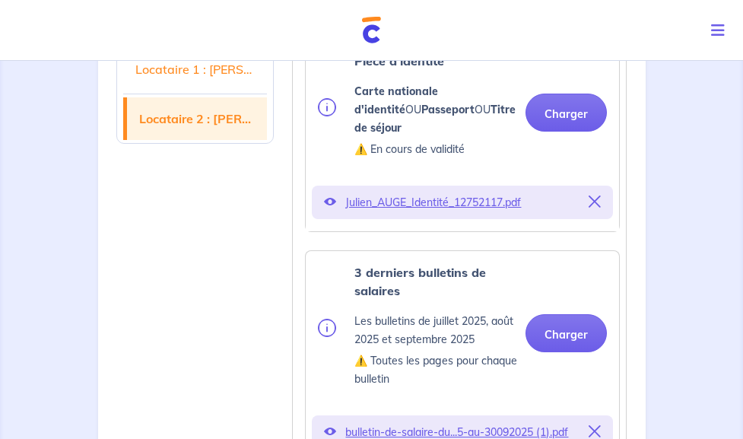
scroll to position [2307, 0]
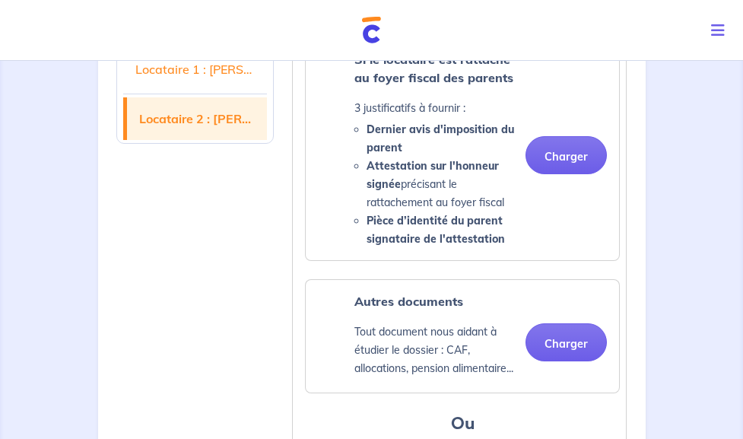
scroll to position [3311, 0]
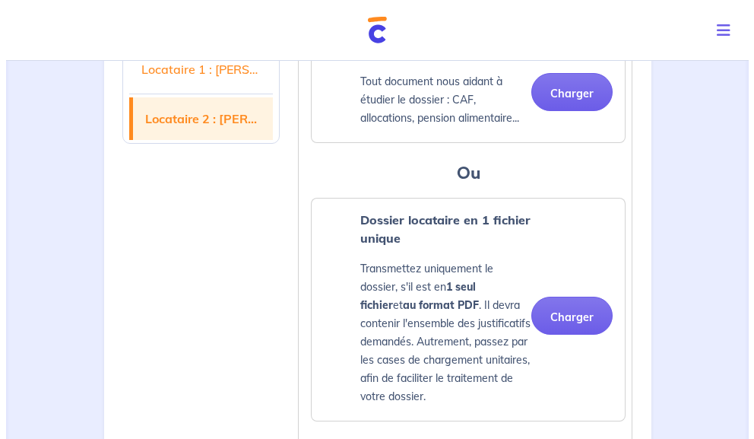
scroll to position [3533, 0]
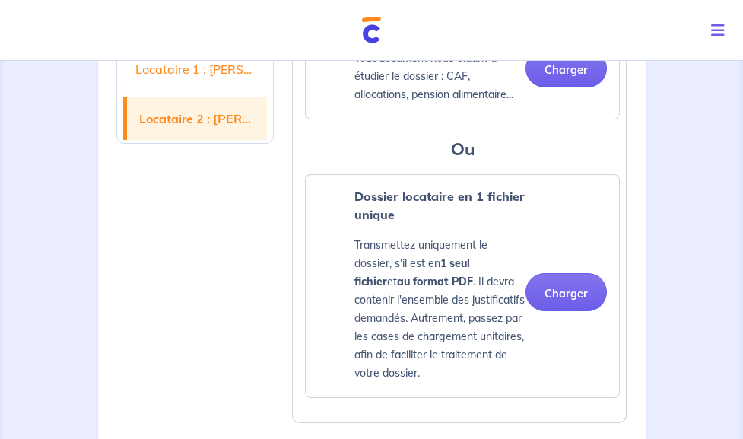
type textarea "Le logement pour lequel postulent ces nouveau locataires était déja assuré par …"
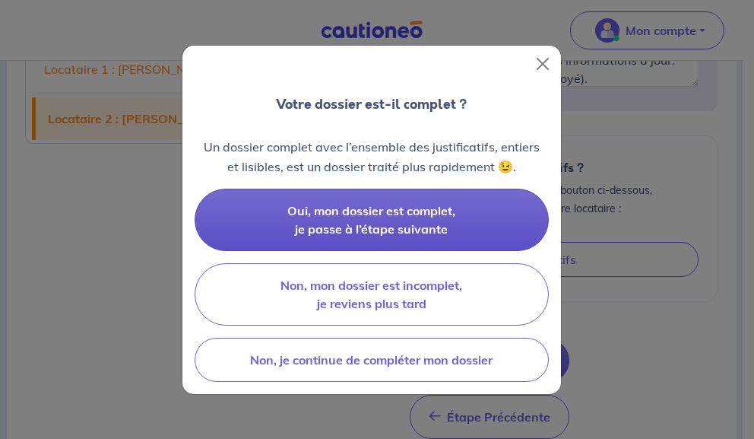
click at [480, 229] on button "Oui, mon dossier est complet, je passe à l’étape suivante" at bounding box center [372, 219] width 354 height 62
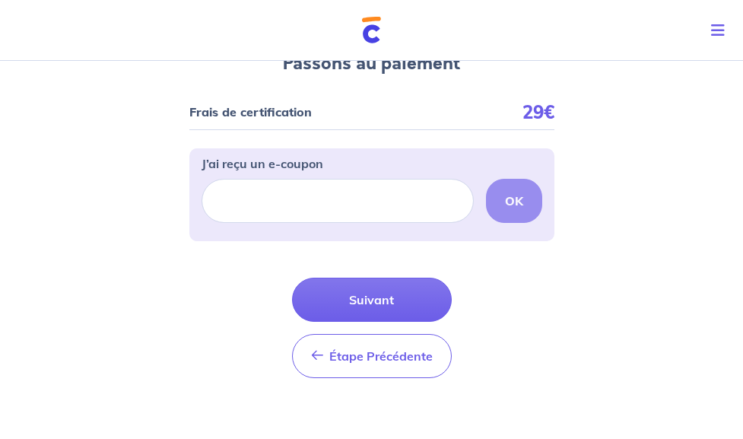
scroll to position [173, 0]
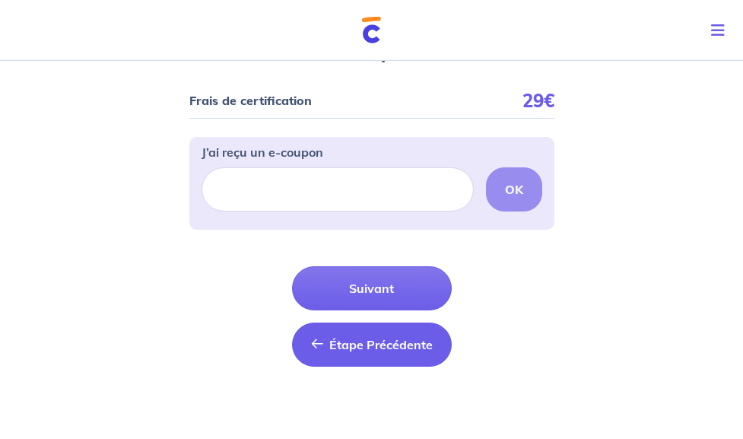
click at [380, 352] on span "Étape Précédente" at bounding box center [380, 344] width 103 height 15
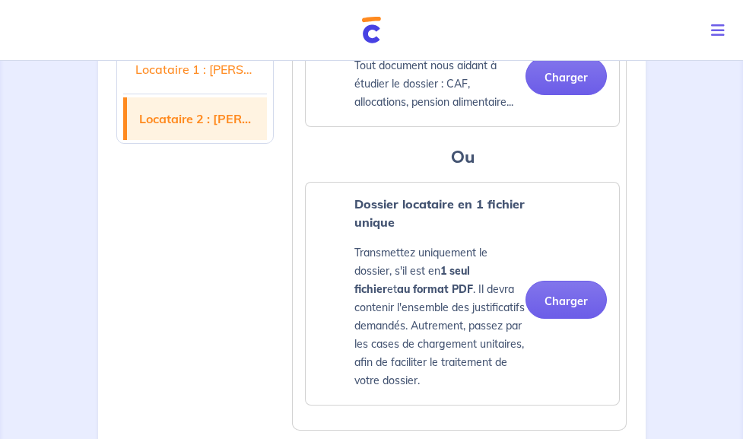
scroll to position [3533, 0]
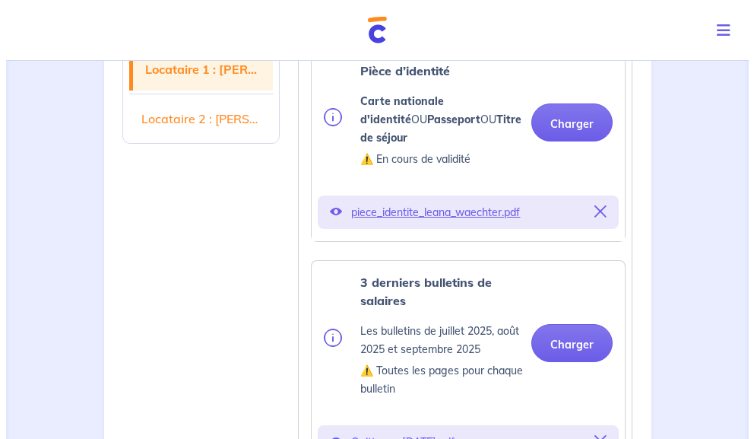
scroll to position [514, 0]
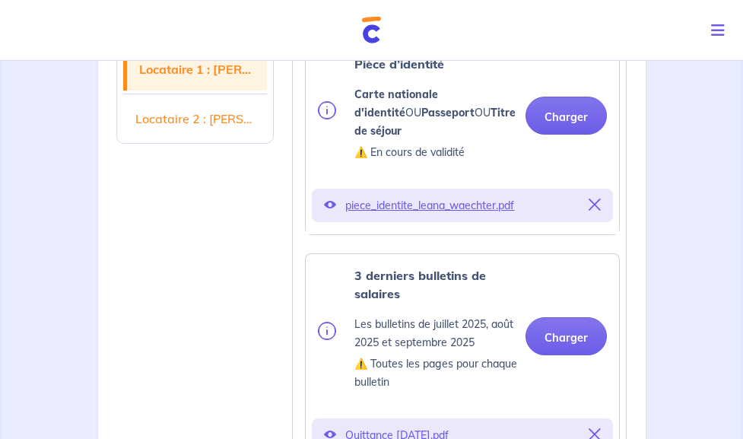
click at [364, 195] on p "piece_identite_leana_waechter.pdf" at bounding box center [462, 205] width 234 height 21
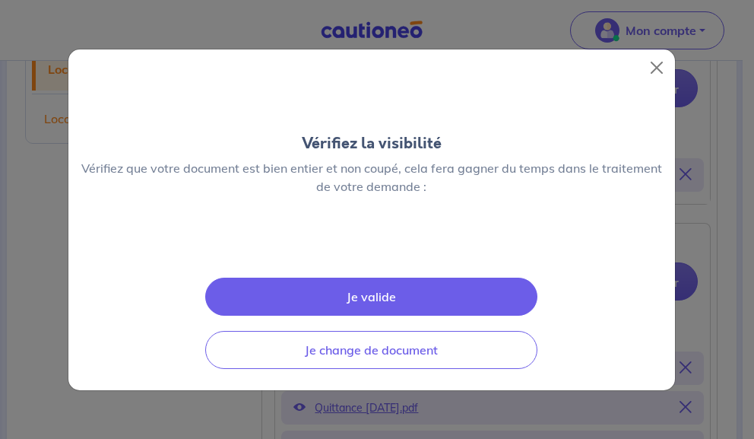
scroll to position [0, 0]
